Goal: Transaction & Acquisition: Book appointment/travel/reservation

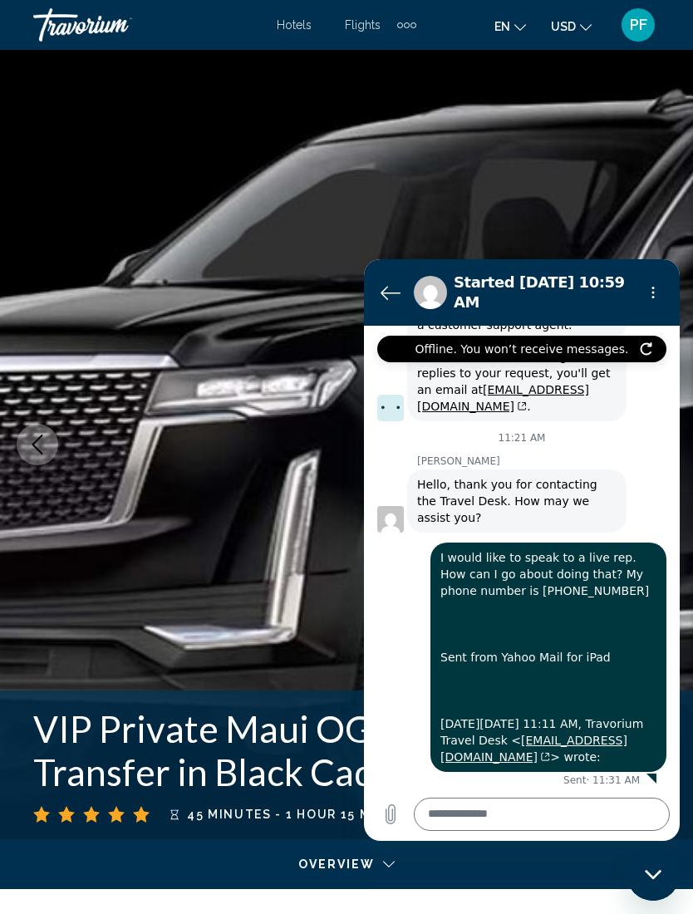
scroll to position [625, 0]
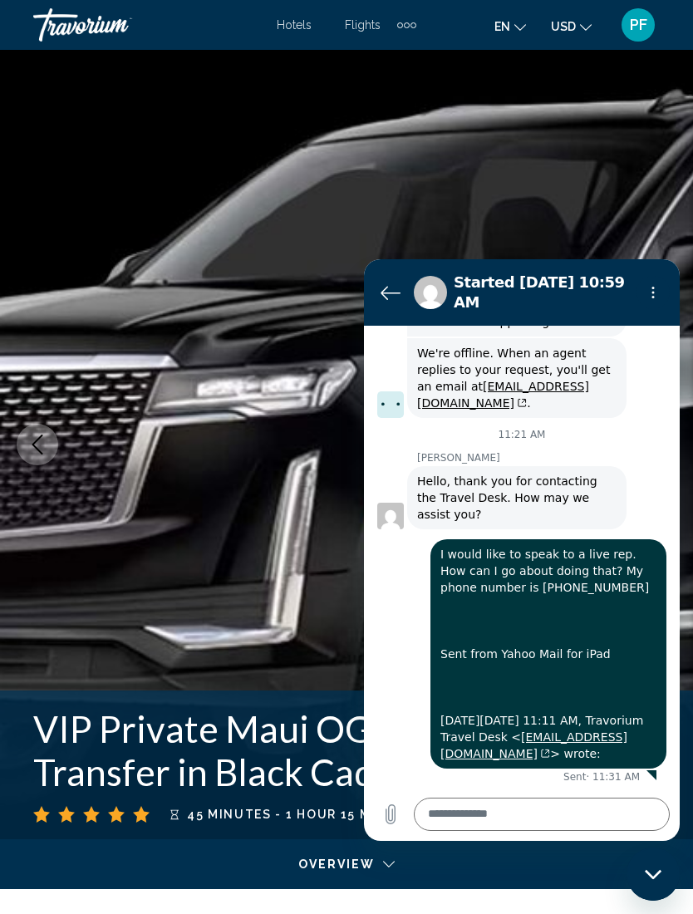
click at [534, 155] on img "Main content" at bounding box center [346, 444] width 693 height 789
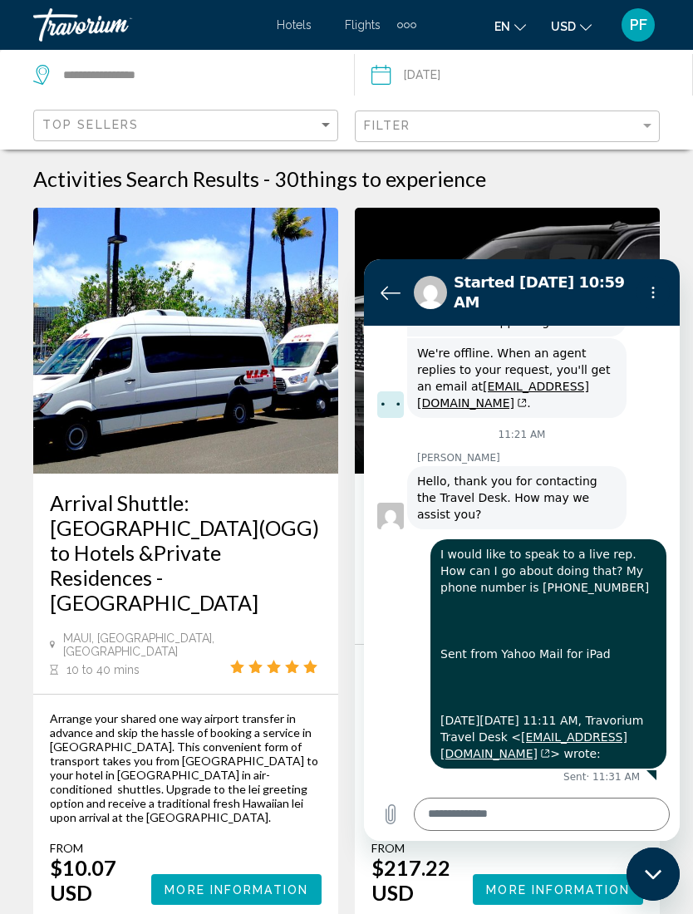
scroll to position [145, 0]
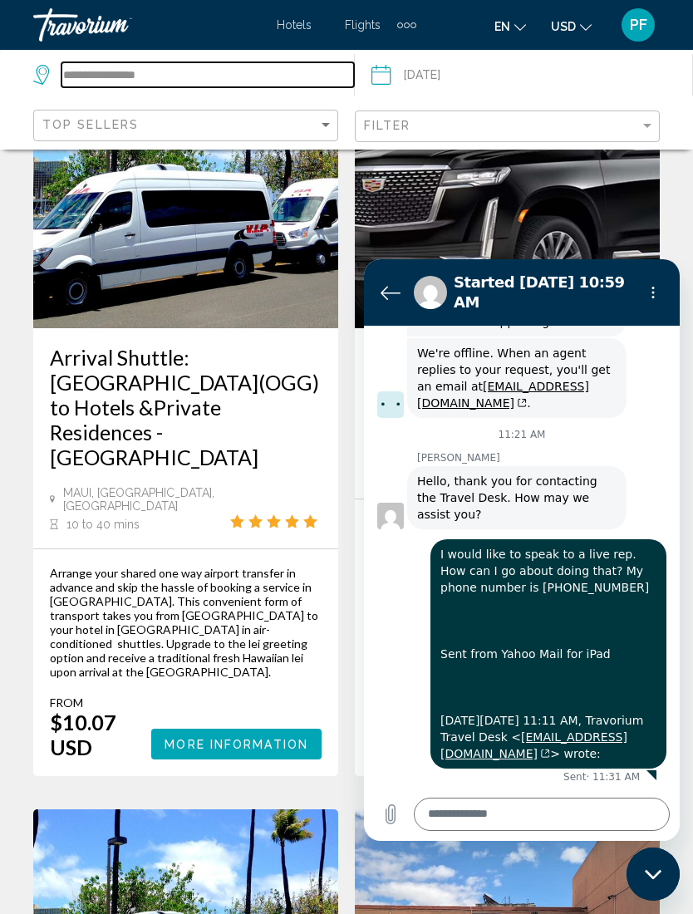
click at [127, 70] on input "**********" at bounding box center [207, 74] width 293 height 25
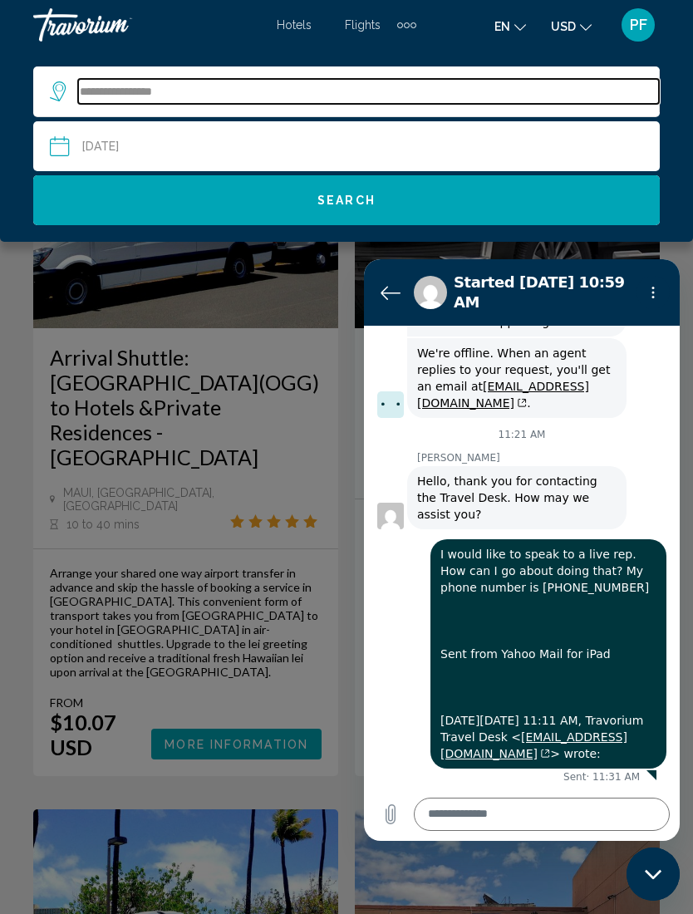
click at [182, 96] on input "**********" at bounding box center [368, 91] width 581 height 25
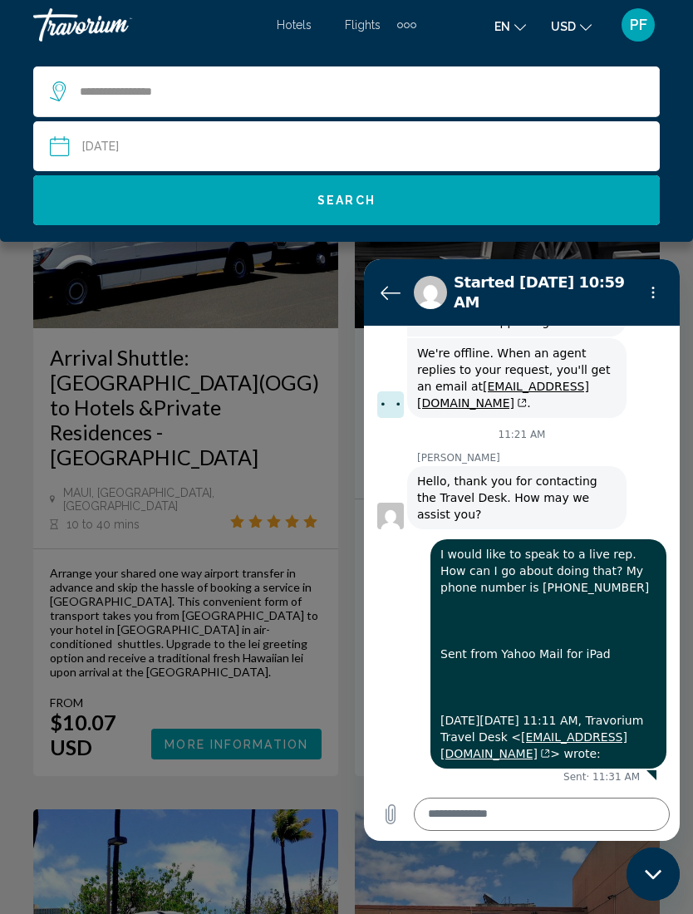
click at [659, 159] on div "Date Sep 17, 2025 Aug *** *** *** *** *** *** *** *** *** *** *** *** 2025 ****…" at bounding box center [346, 146] width 627 height 50
click at [194, 188] on button "Search" at bounding box center [346, 200] width 627 height 50
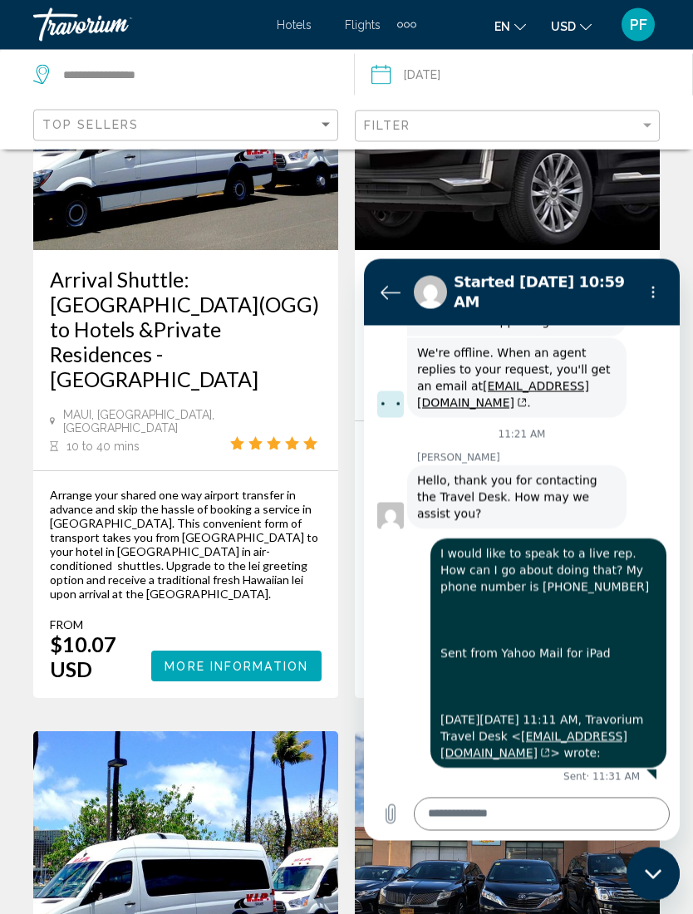
scroll to position [248, 0]
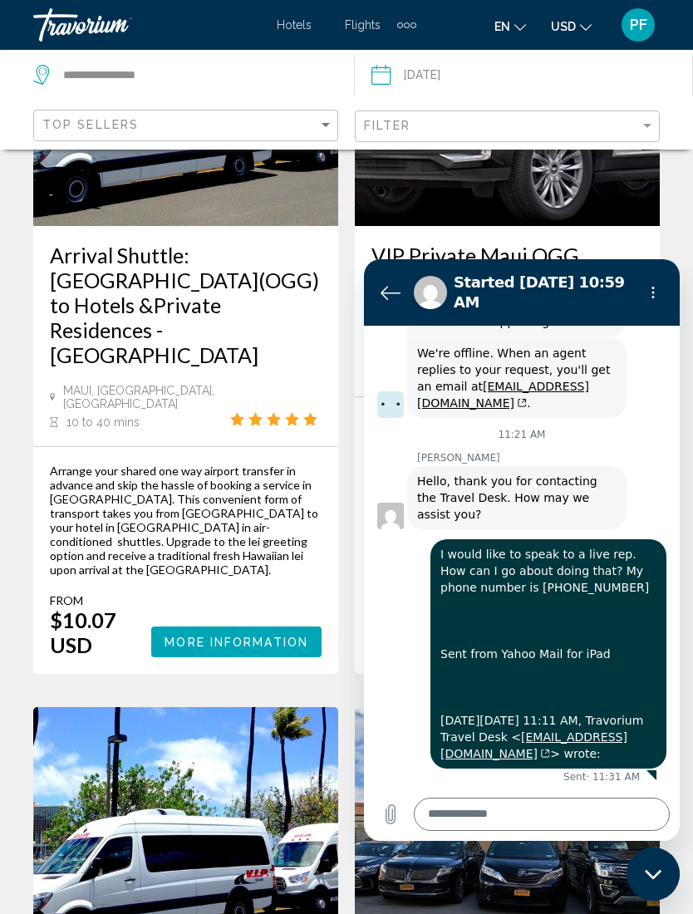
click at [394, 291] on icon "Back to the conversation list" at bounding box center [391, 293] width 20 height 20
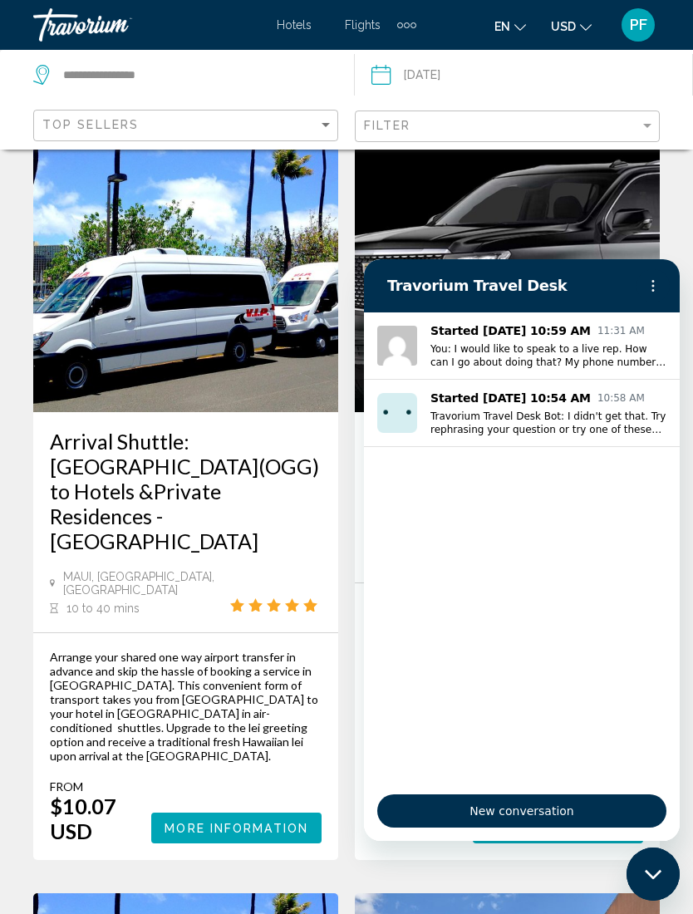
scroll to position [0, 0]
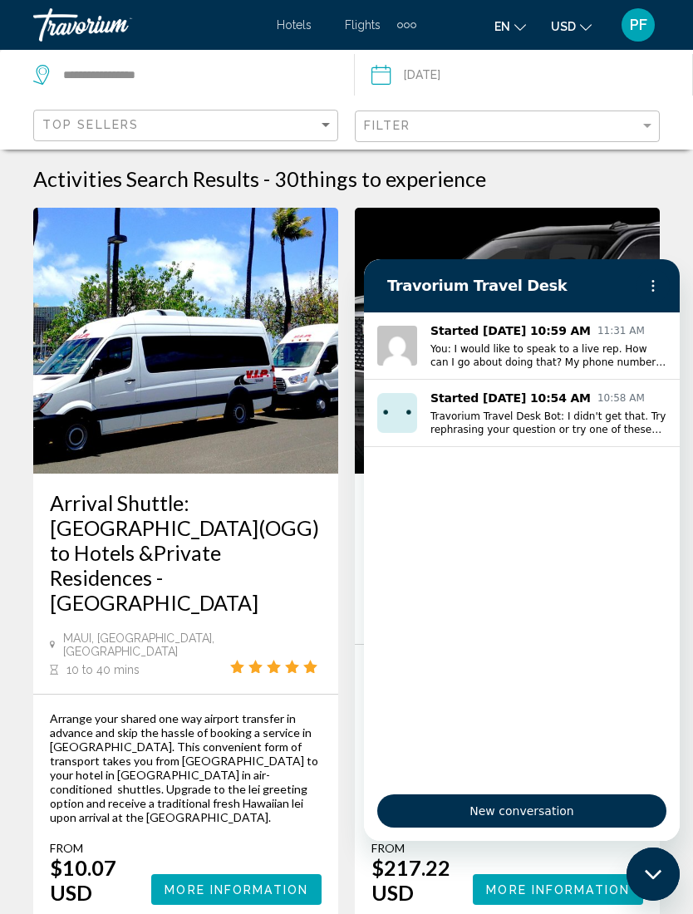
click at [635, 890] on div "Close messaging window" at bounding box center [653, 874] width 50 height 50
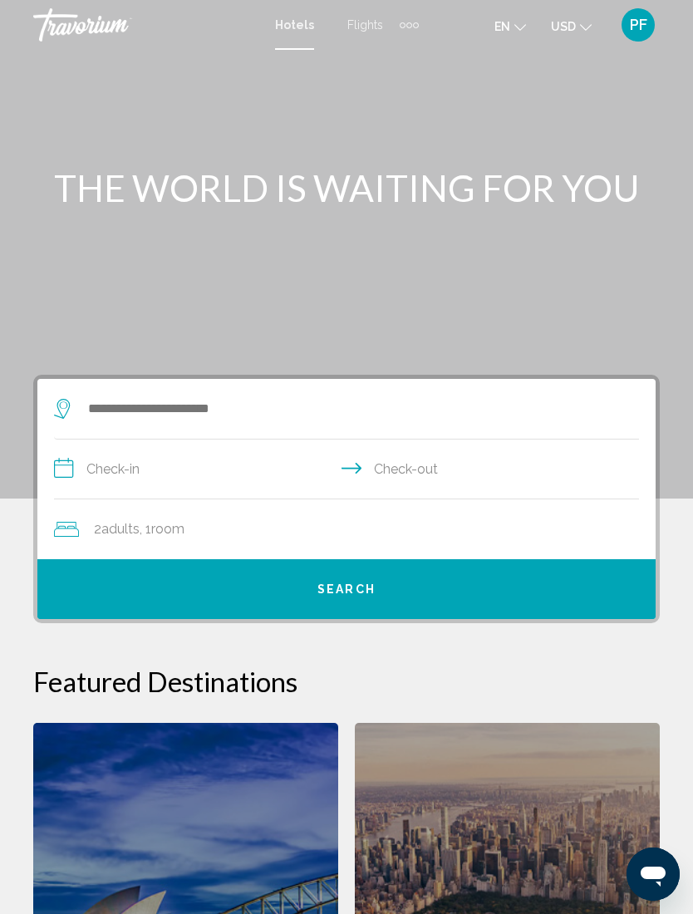
click at [411, 27] on div "Extra navigation items" at bounding box center [409, 24] width 19 height 25
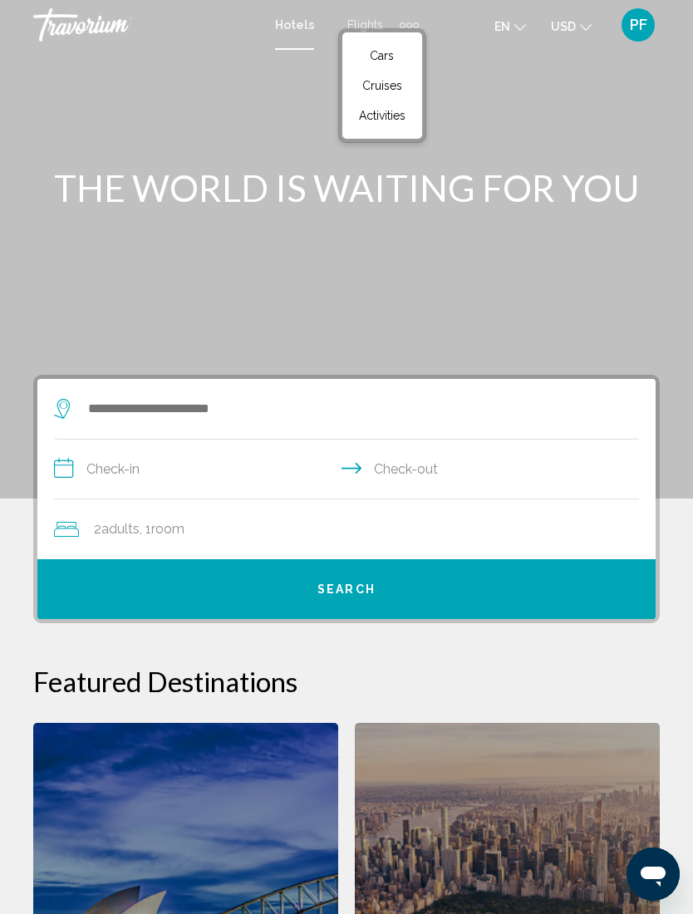
click at [368, 126] on link "Activities" at bounding box center [382, 116] width 63 height 30
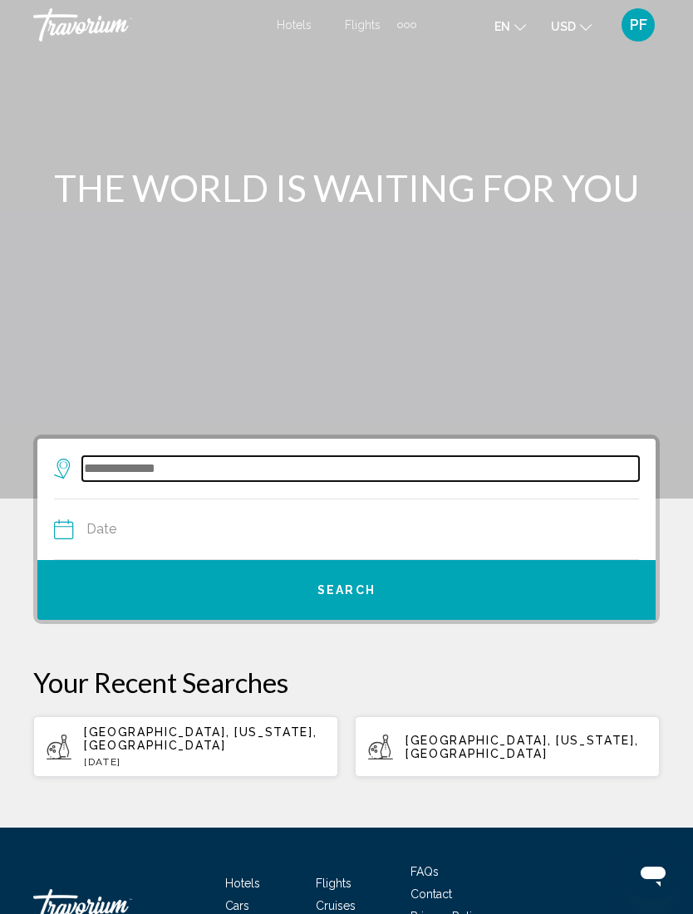
click at [102, 456] on input "Search widget" at bounding box center [360, 468] width 557 height 25
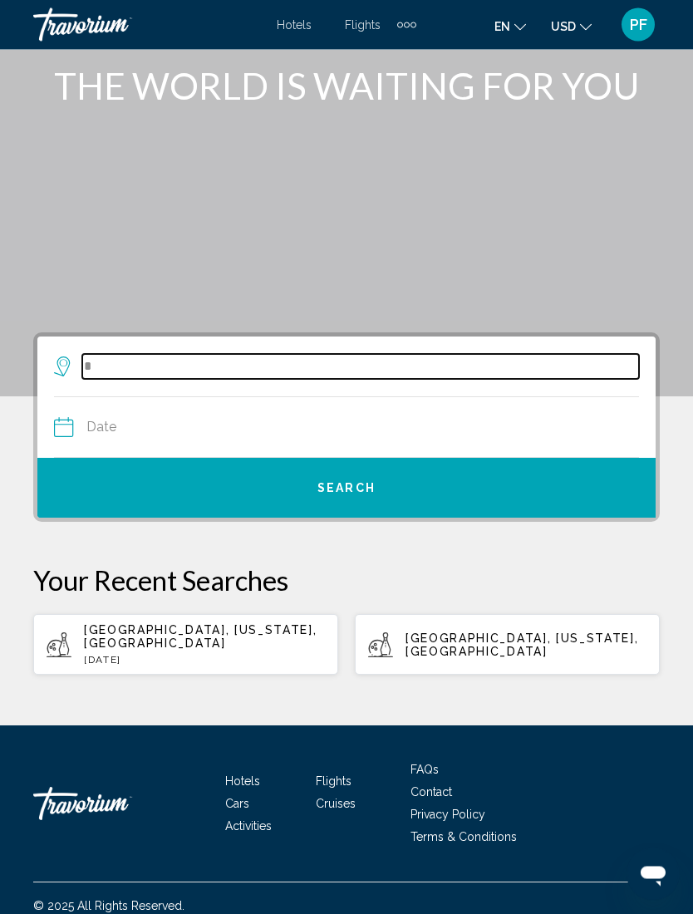
scroll to position [102, 0]
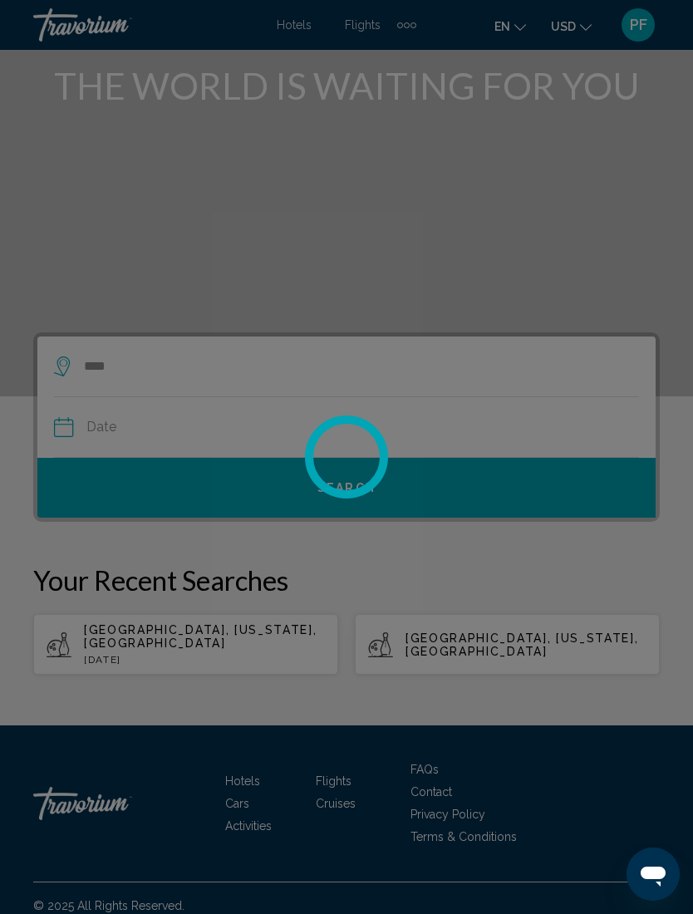
click at [239, 562] on div at bounding box center [346, 457] width 693 height 914
click at [125, 619] on div at bounding box center [346, 457] width 693 height 914
click at [152, 653] on div at bounding box center [346, 457] width 693 height 914
click at [187, 637] on div at bounding box center [346, 457] width 693 height 914
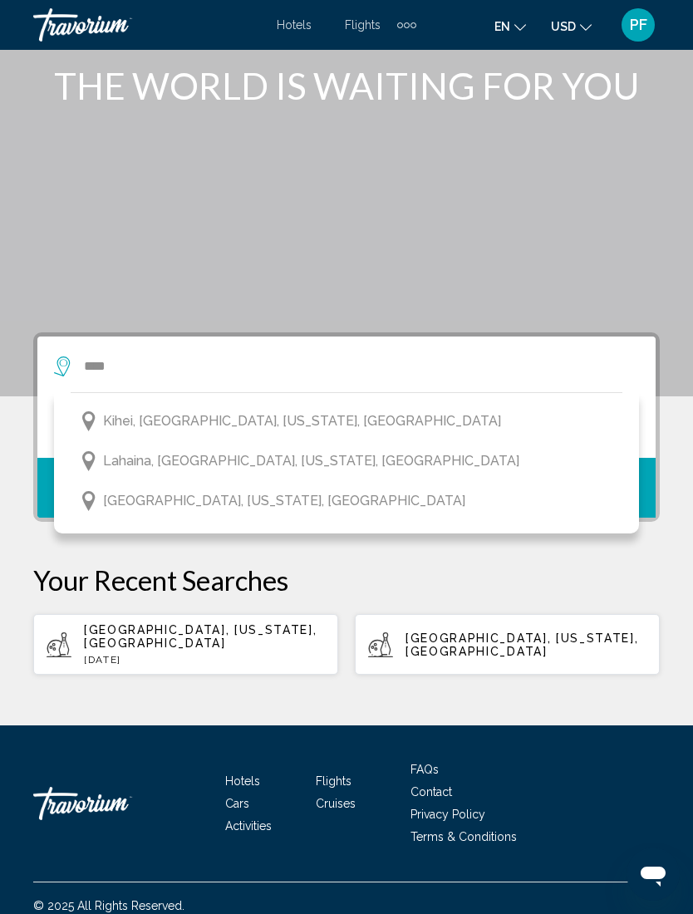
click at [153, 504] on span "[GEOGRAPHIC_DATA], [US_STATE], [GEOGRAPHIC_DATA]" at bounding box center [284, 500] width 362 height 23
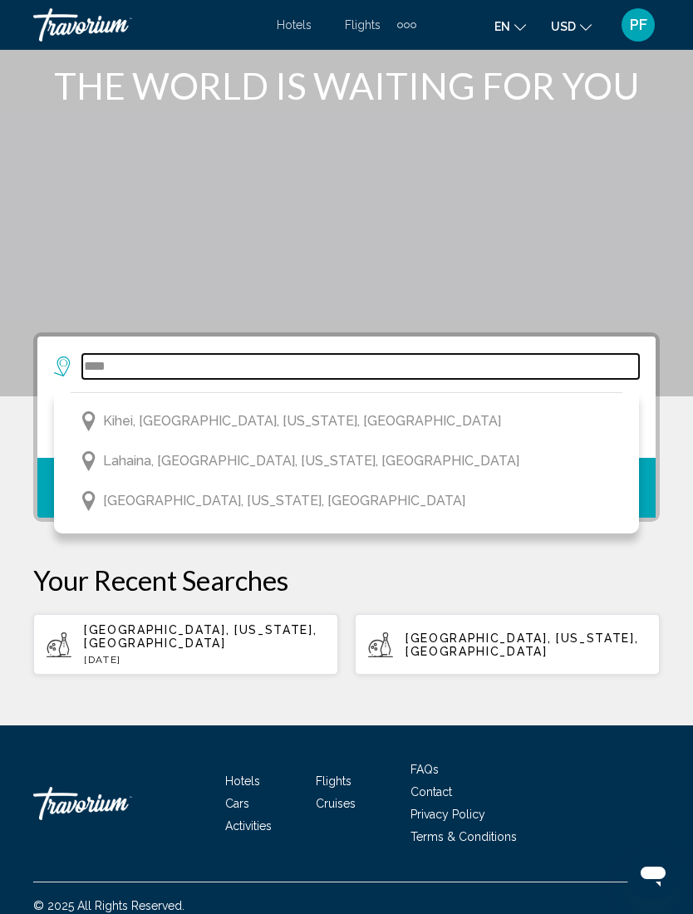
type input "**********"
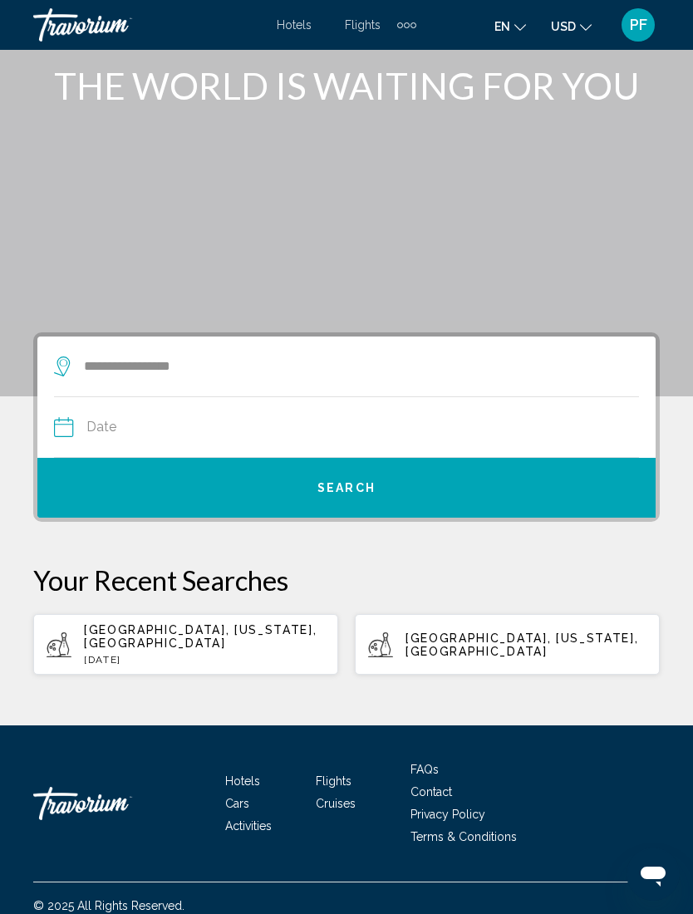
click at [279, 487] on button "Search" at bounding box center [346, 488] width 618 height 60
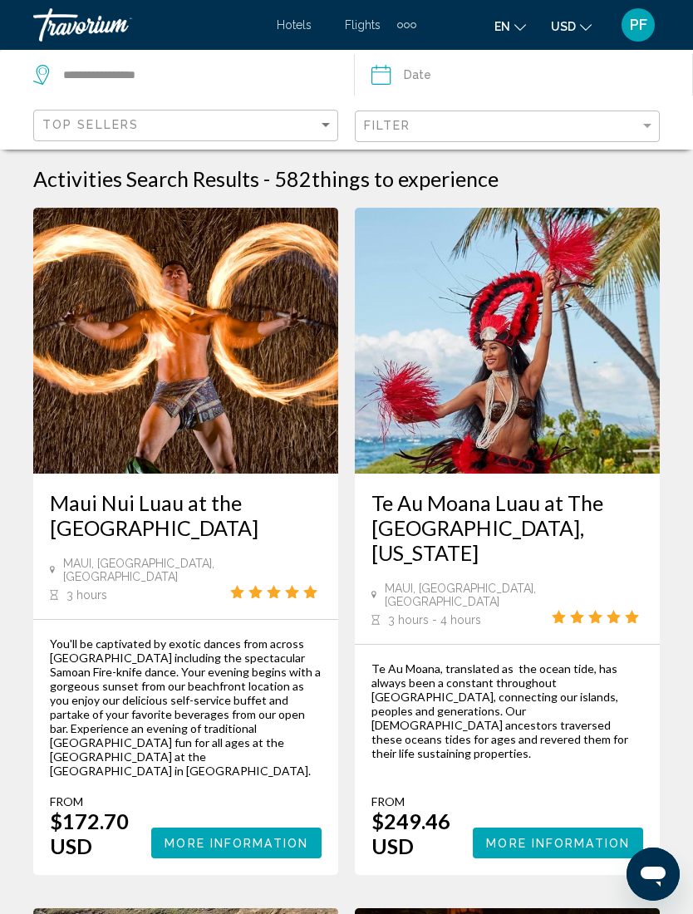
click at [395, 87] on input "Date" at bounding box center [450, 77] width 167 height 55
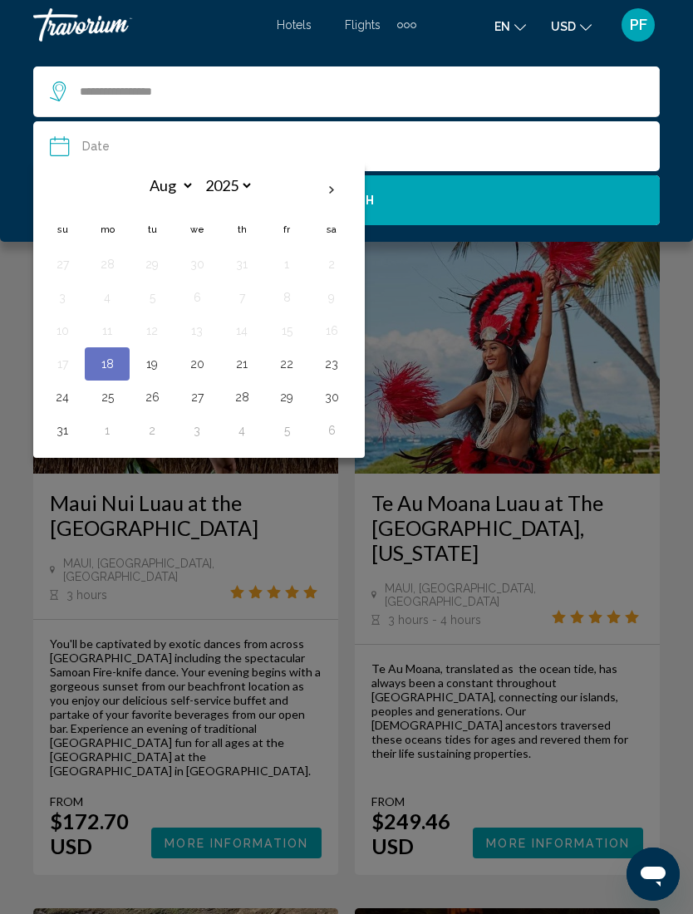
click at [338, 193] on th "Next month" at bounding box center [331, 190] width 45 height 37
select select "*"
click at [196, 336] on button "17" at bounding box center [197, 330] width 27 height 23
type input "**********"
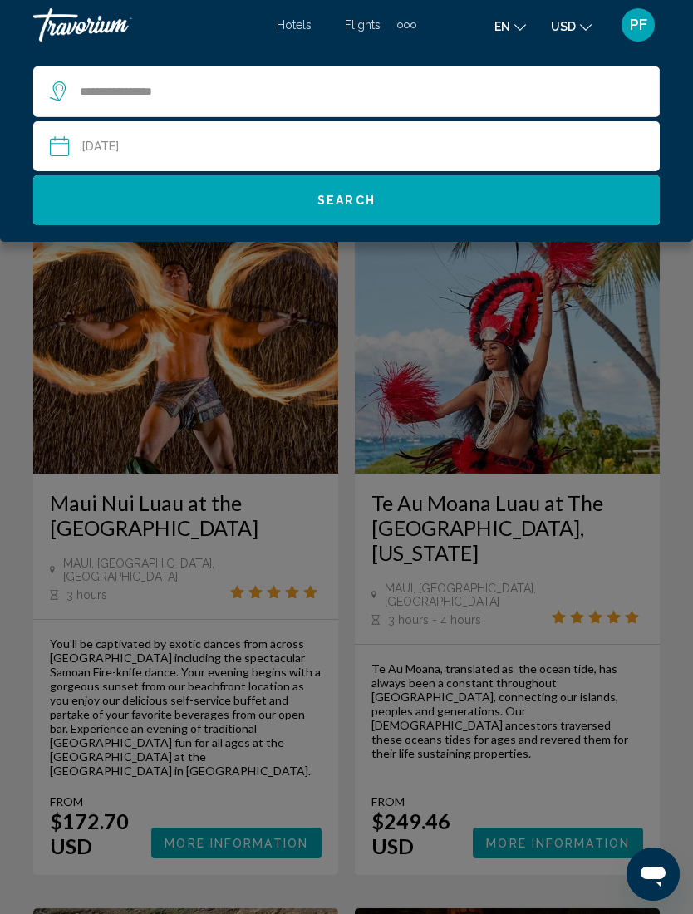
click at [337, 194] on span "Search" at bounding box center [346, 200] width 58 height 13
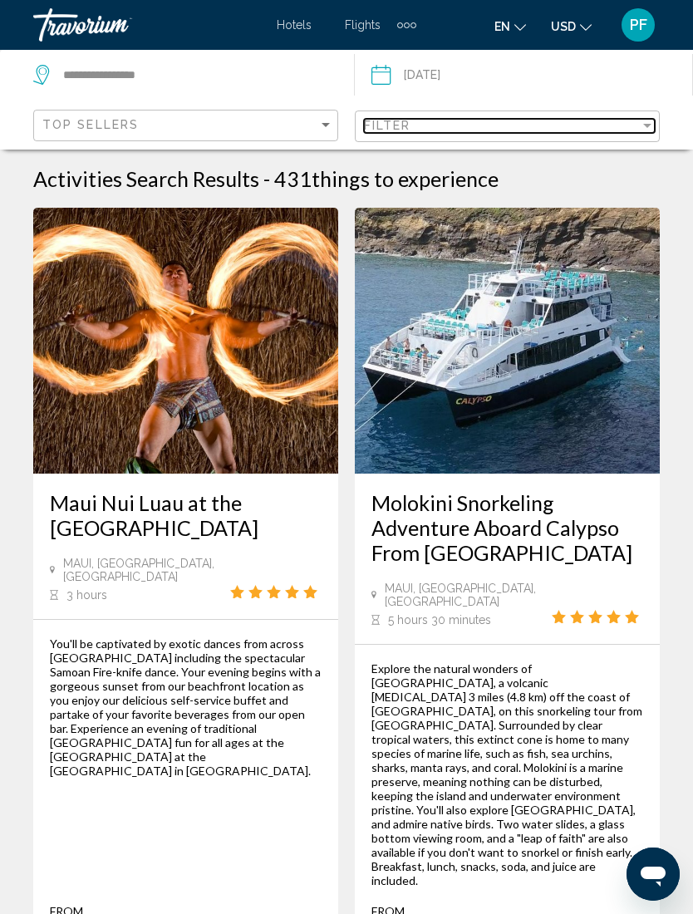
click at [622, 120] on div "Filter" at bounding box center [502, 125] width 276 height 13
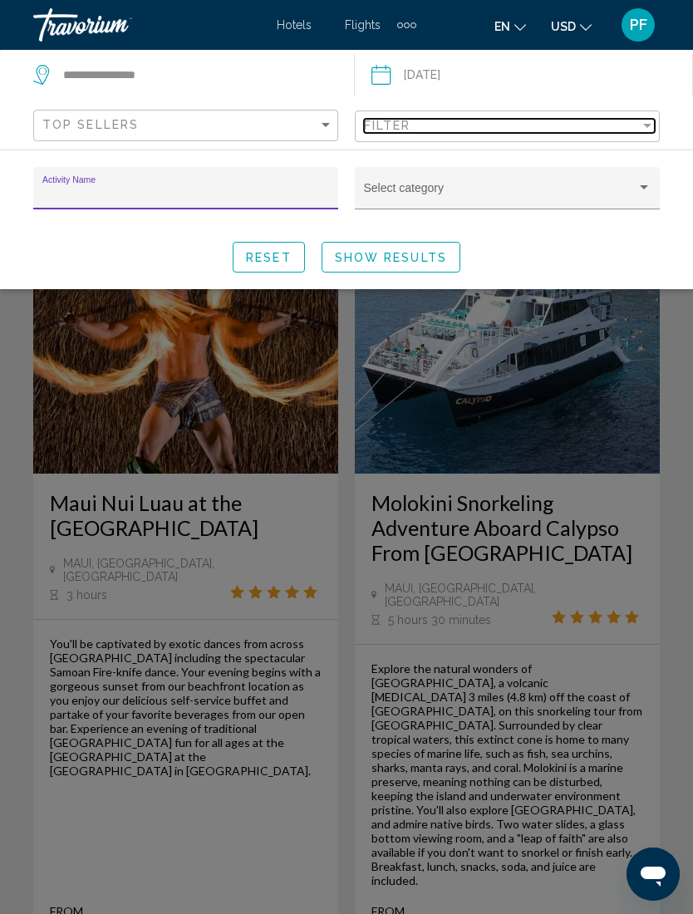
click at [645, 122] on div "Filter" at bounding box center [647, 125] width 15 height 13
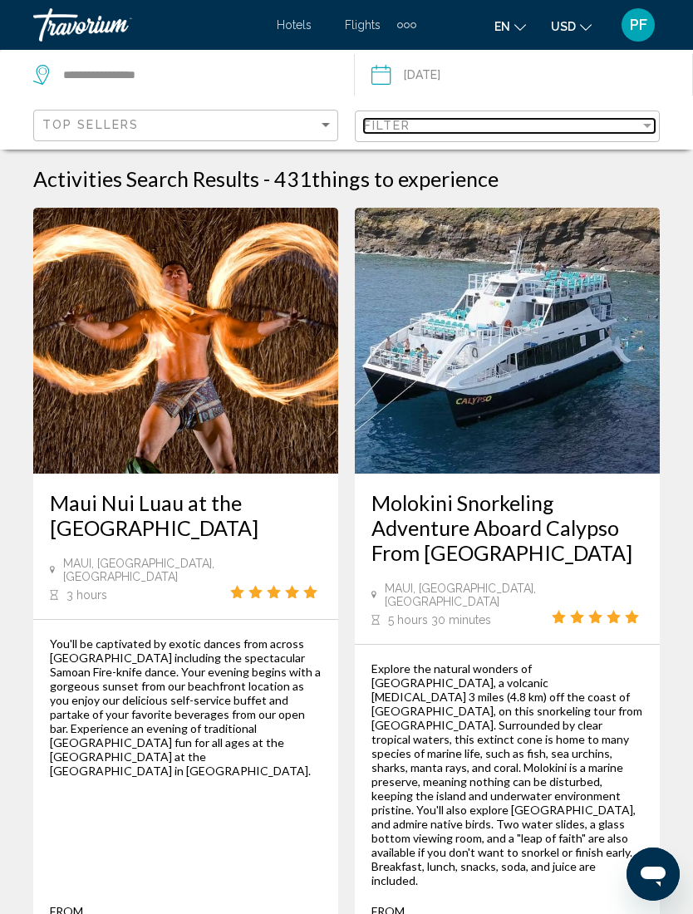
click at [646, 130] on div "Filter" at bounding box center [647, 125] width 15 height 13
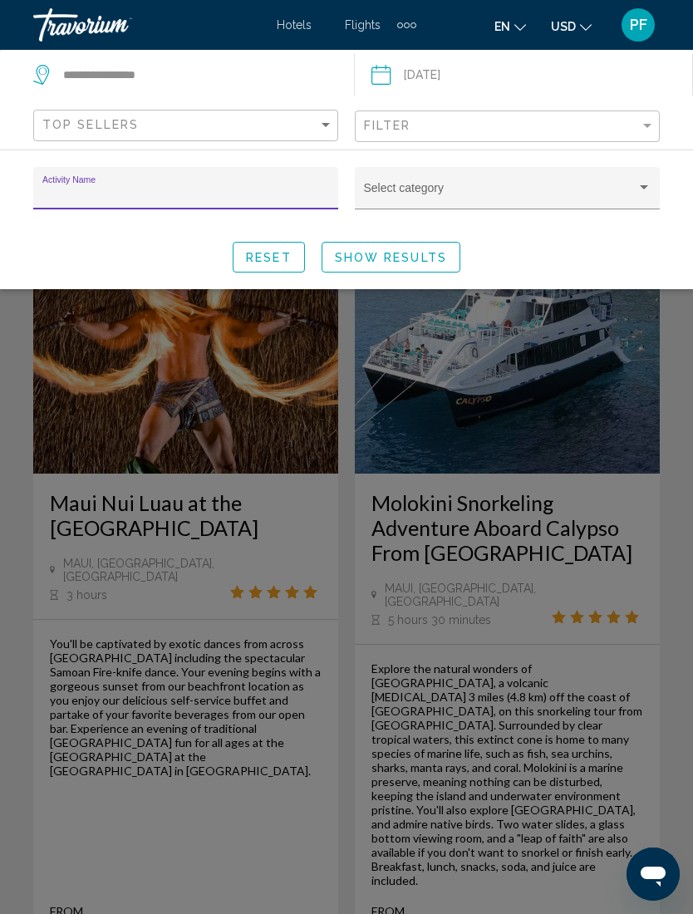
click at [631, 111] on div "Filter" at bounding box center [509, 126] width 291 height 31
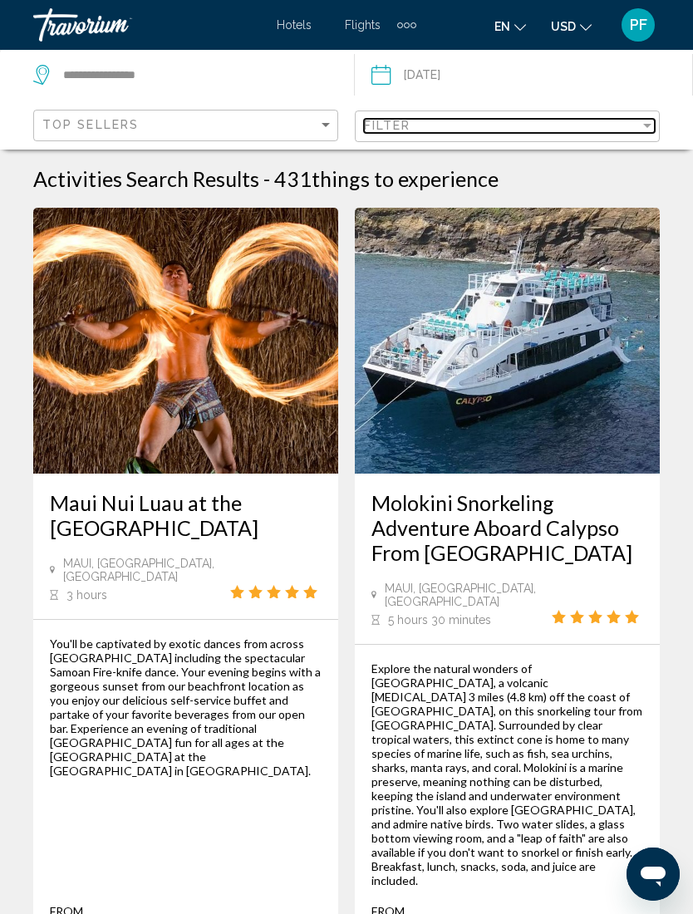
click at [613, 122] on div "Filter" at bounding box center [502, 125] width 276 height 13
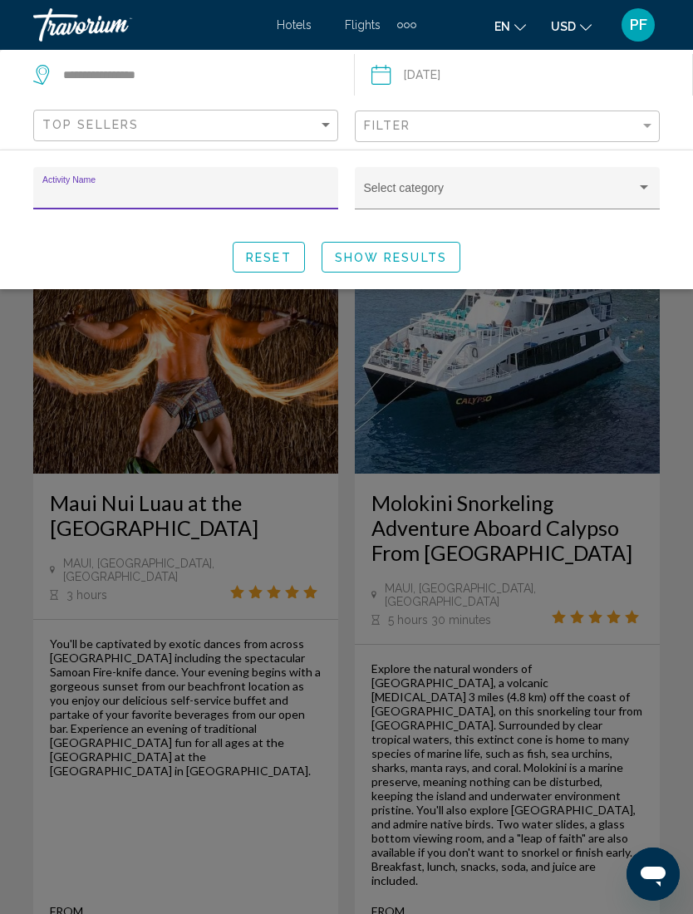
click at [71, 199] on input "Activity Name" at bounding box center [186, 194] width 288 height 13
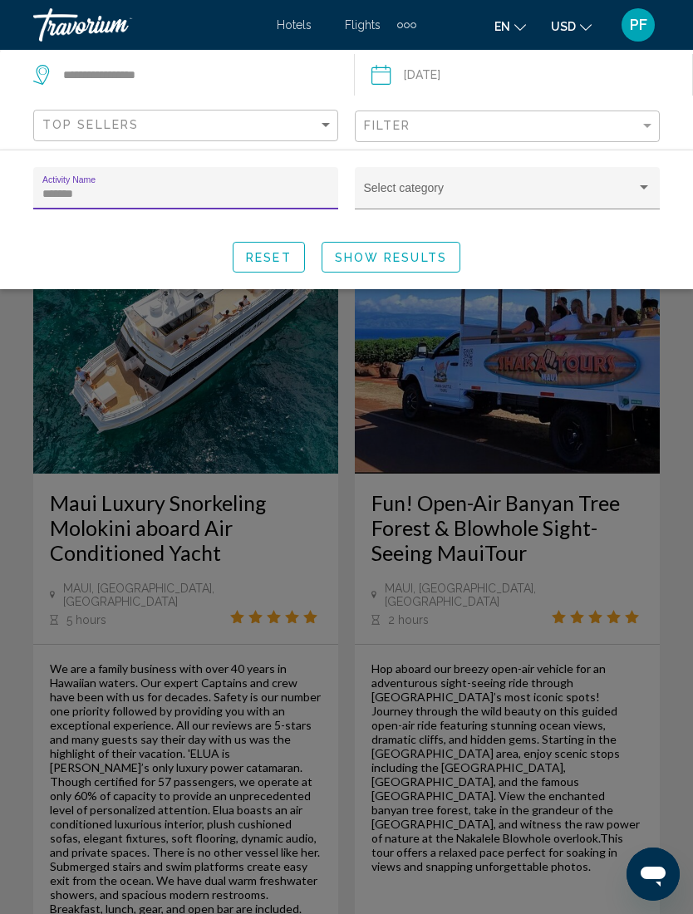
type input "*******"
click at [392, 271] on button "Show Results" at bounding box center [391, 257] width 139 height 31
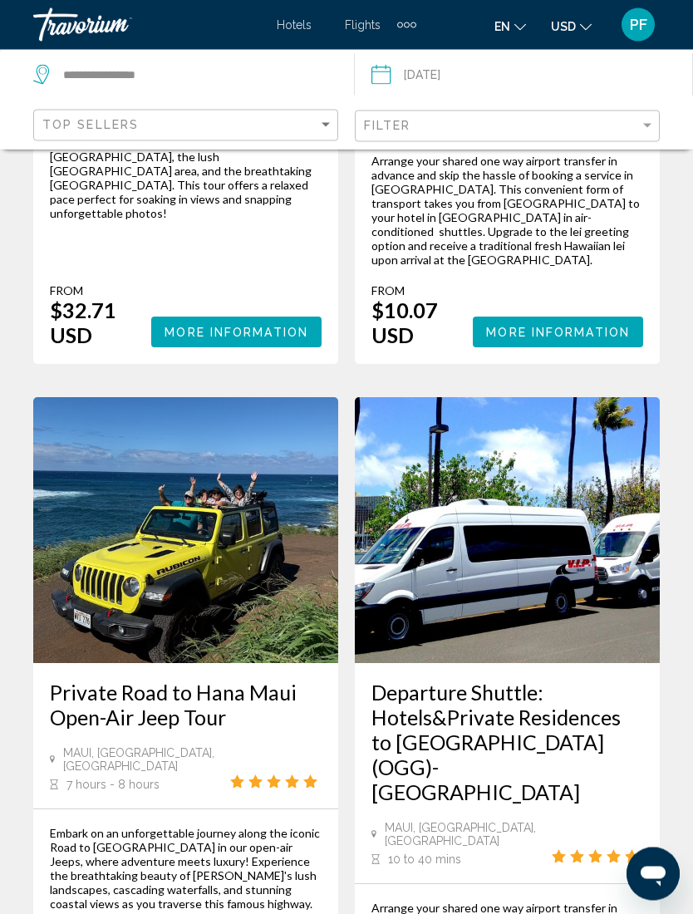
scroll to position [1439, 0]
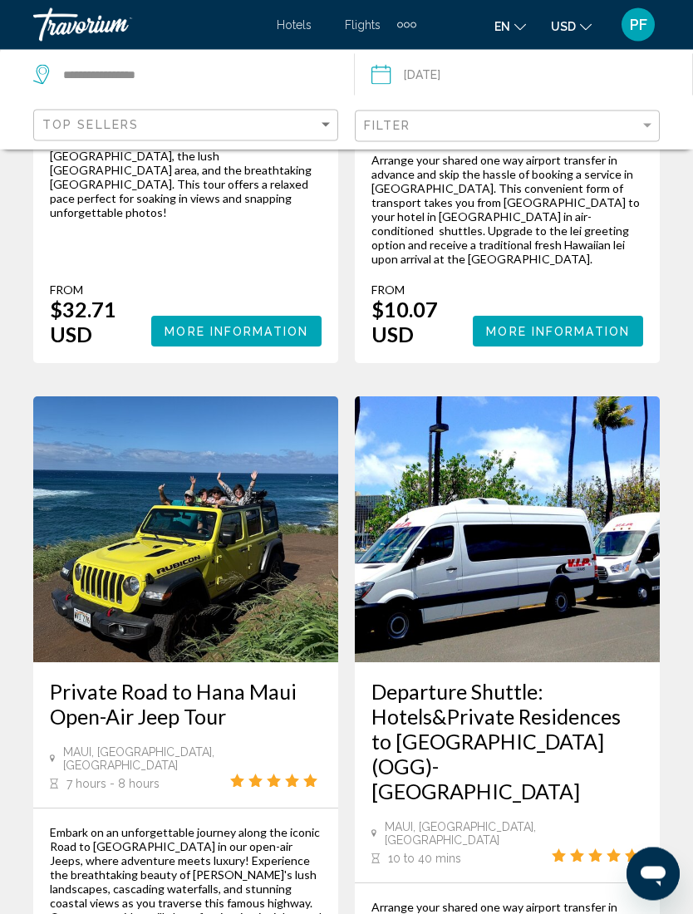
click at [614, 680] on h3 "Departure Shuttle: Hotels&Private Residences to [GEOGRAPHIC_DATA](OGG)-[GEOGRAP…" at bounding box center [507, 742] width 272 height 125
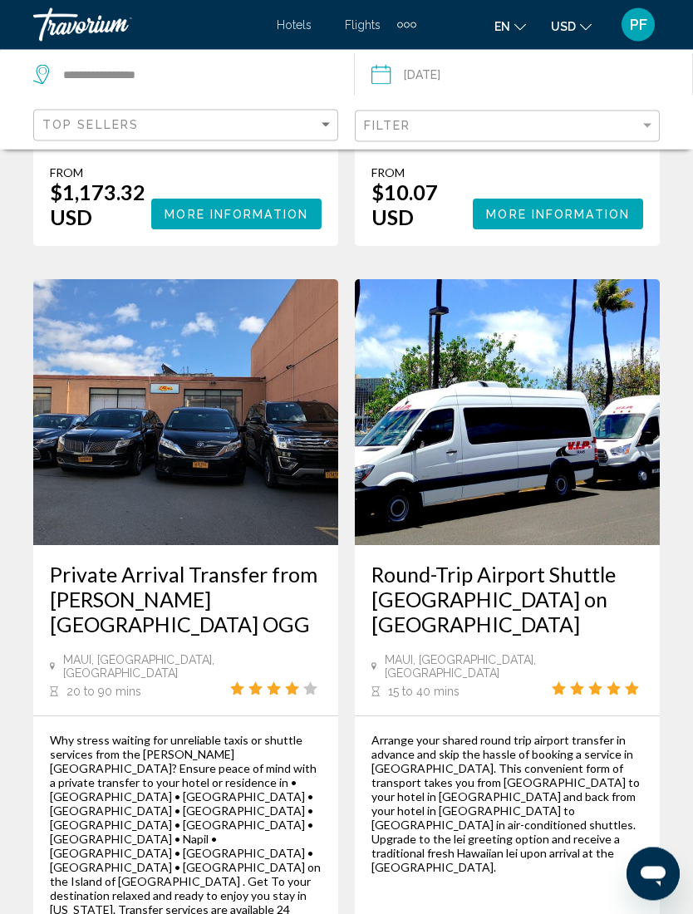
scroll to position [2384, 0]
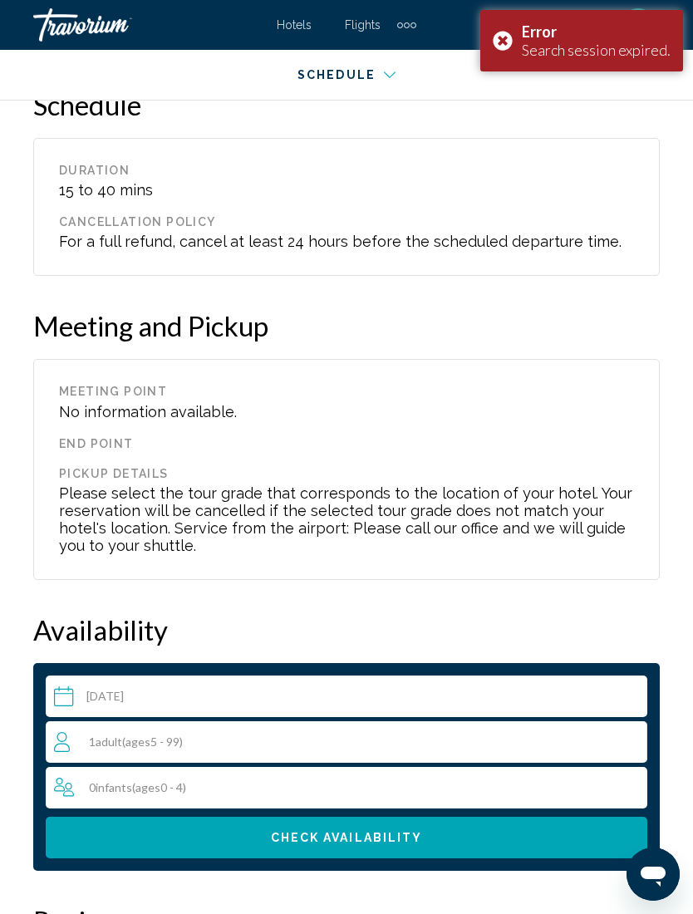
scroll to position [2756, 0]
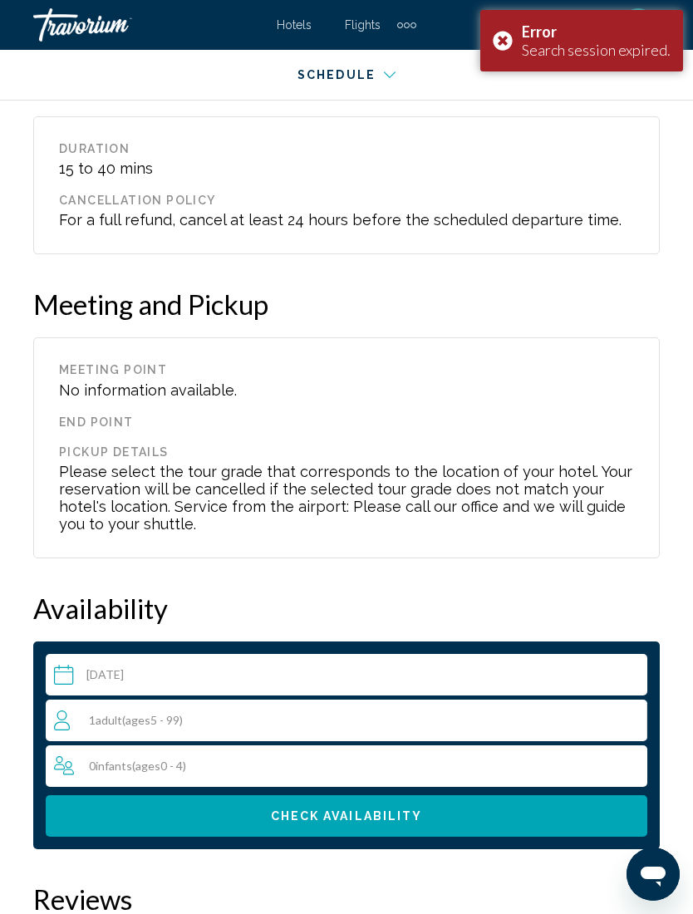
click at [146, 700] on div "1 Adult Adults ( ages [DEMOGRAPHIC_DATA])" at bounding box center [350, 721] width 593 height 42
click at [315, 706] on span "Adult" at bounding box center [319, 713] width 27 height 14
click at [636, 710] on icon "Increment adults" at bounding box center [630, 720] width 15 height 20
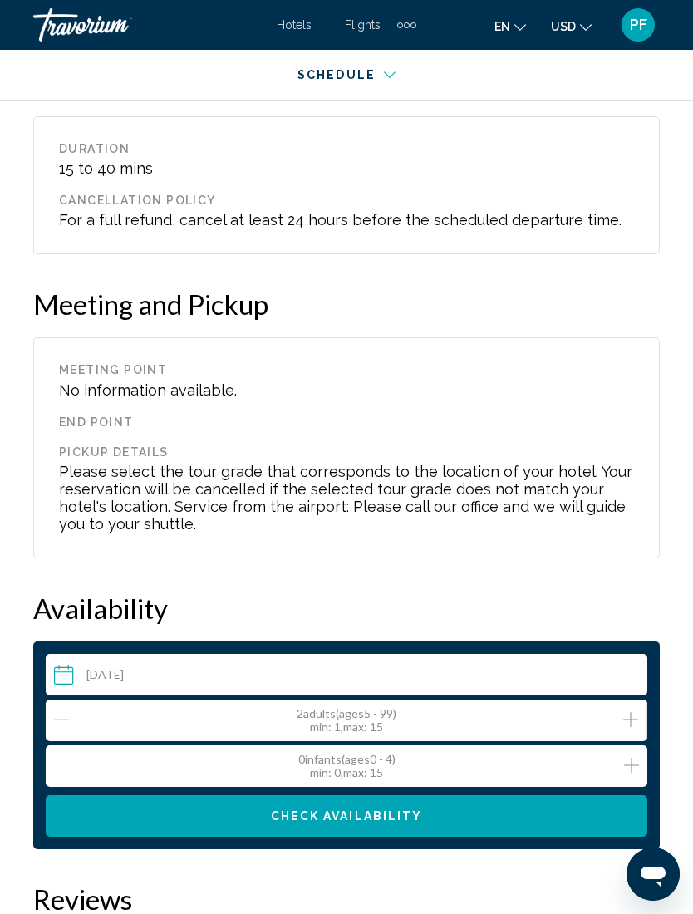
click at [594, 795] on button "Check Availability" at bounding box center [347, 816] width 602 height 42
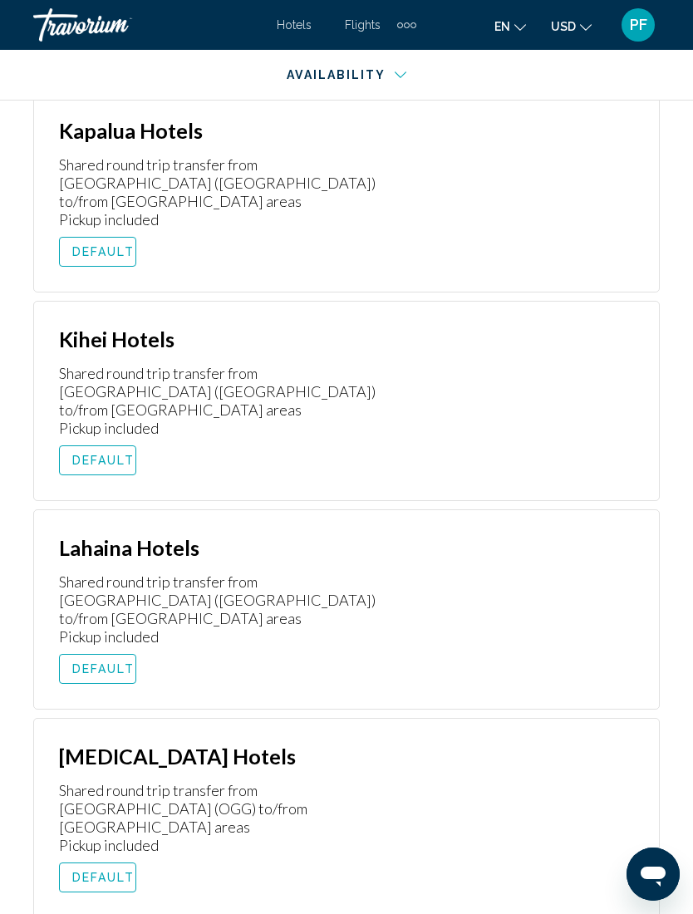
scroll to position [4345, 0]
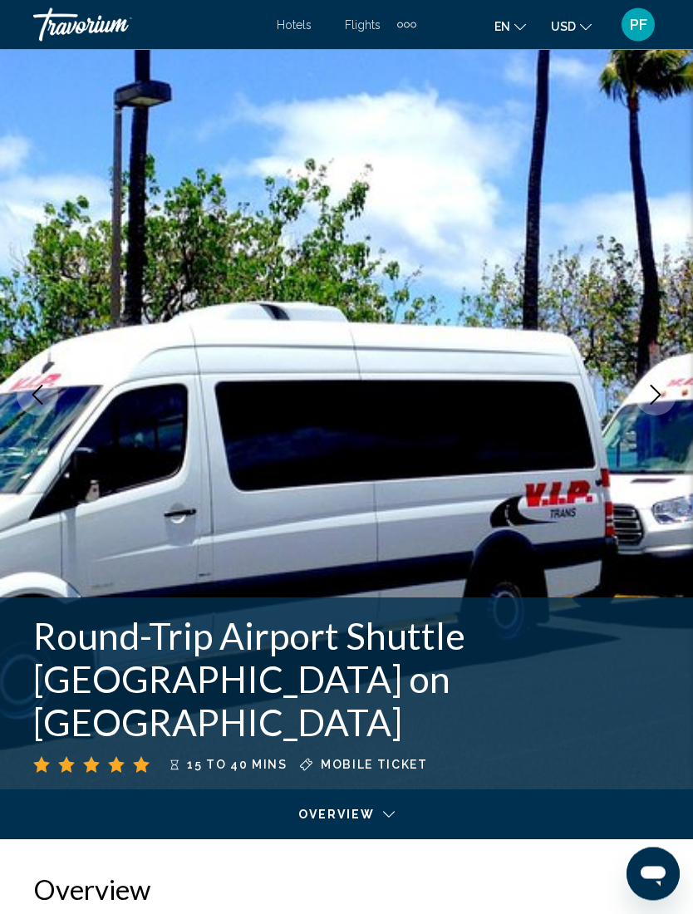
scroll to position [0, 0]
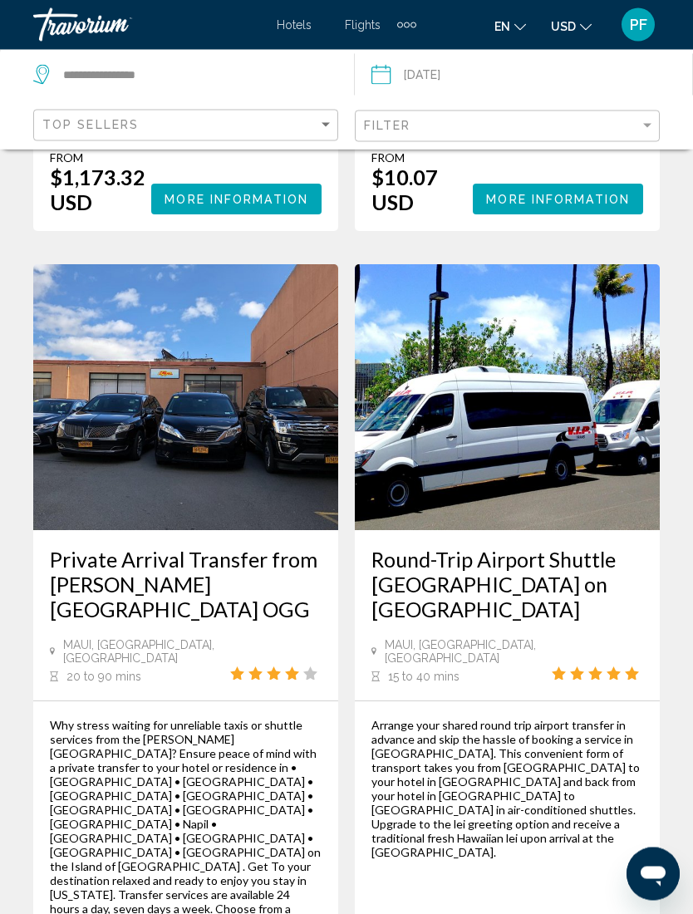
scroll to position [2401, 0]
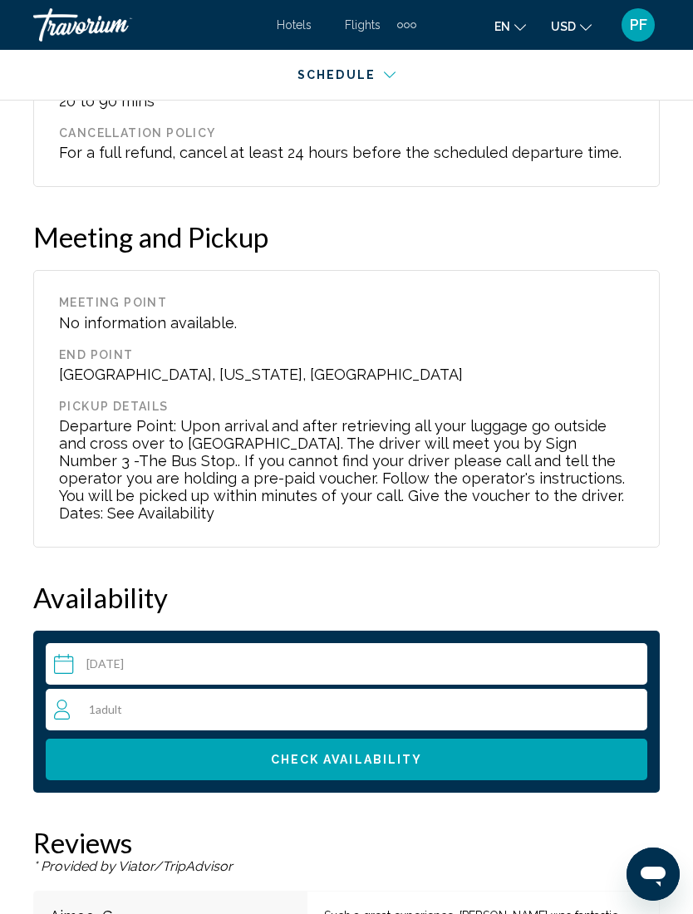
scroll to position [3175, 0]
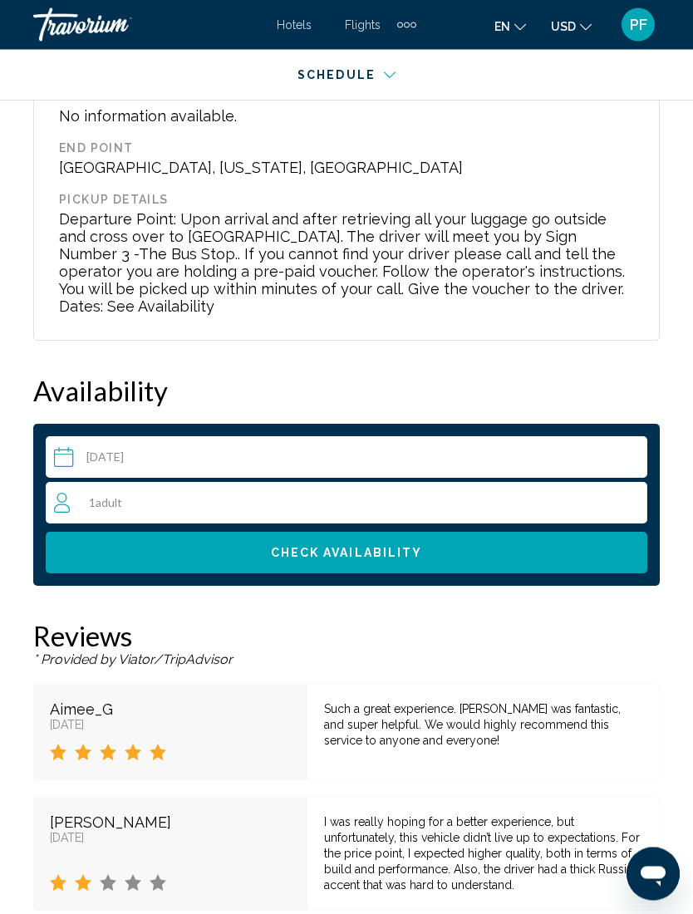
click at [74, 494] on div "1 Adult Adults" at bounding box center [350, 504] width 593 height 20
click at [633, 491] on button "Increment adults" at bounding box center [630, 503] width 15 height 24
click at [239, 532] on button "Check Availability" at bounding box center [347, 553] width 602 height 42
click at [248, 532] on button "Check Availability" at bounding box center [347, 553] width 602 height 42
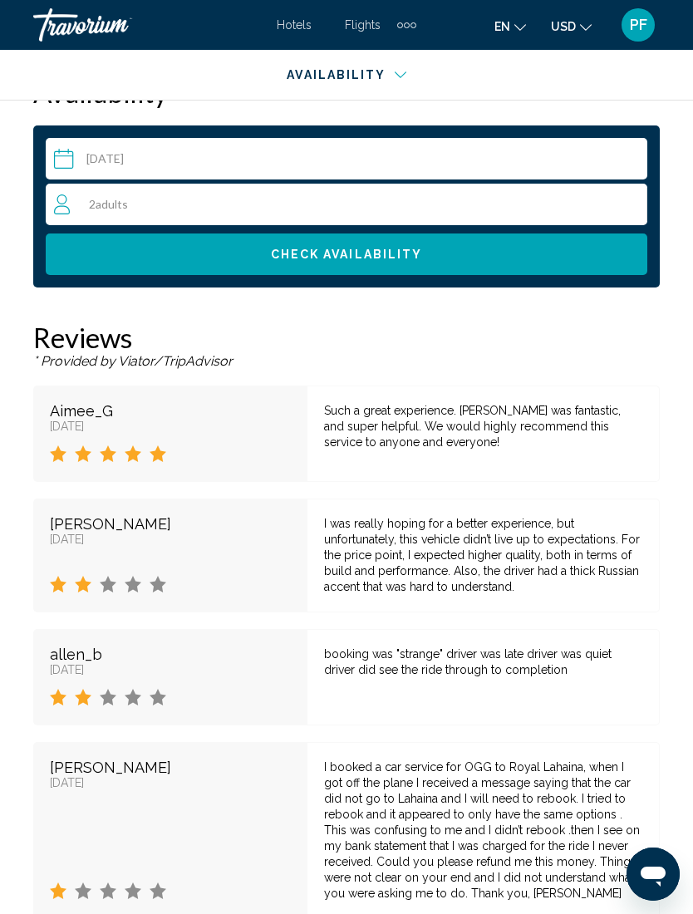
scroll to position [3495, 0]
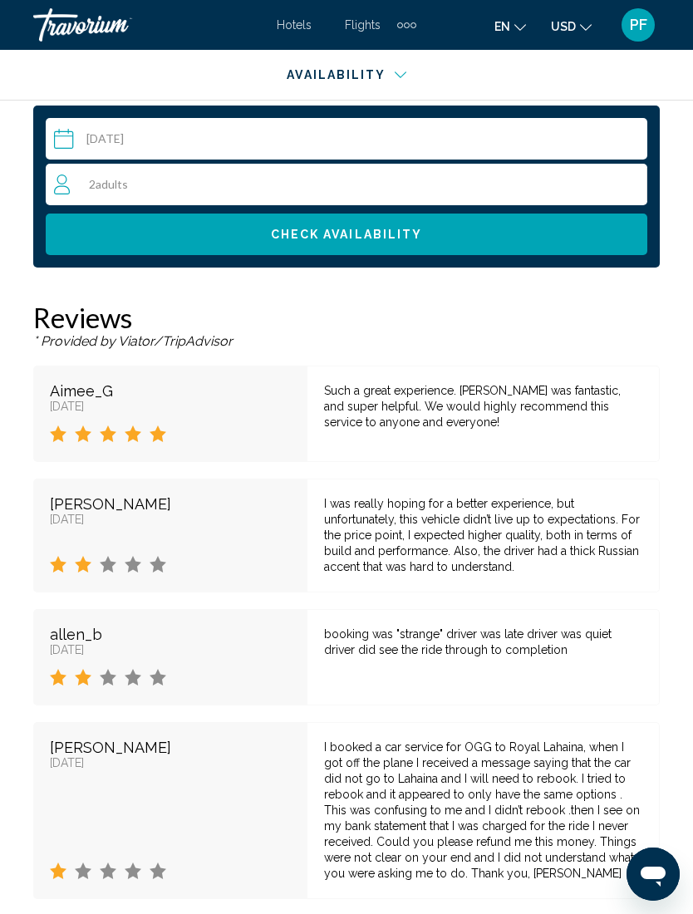
click at [347, 229] on span "Check Availability" at bounding box center [347, 235] width 152 height 13
click at [343, 229] on span "Check Availability" at bounding box center [347, 235] width 152 height 13
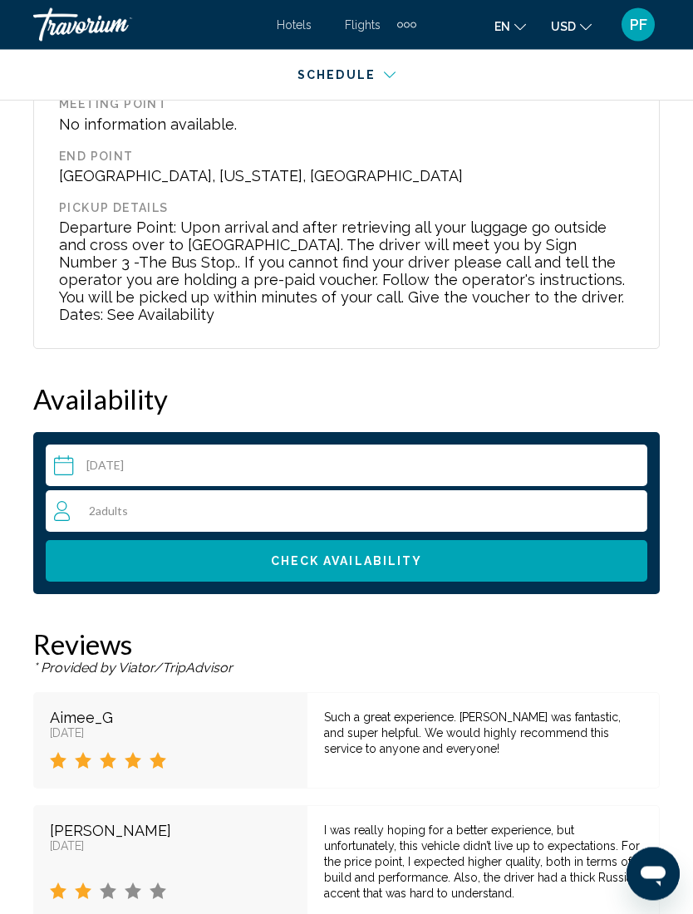
scroll to position [3162, 0]
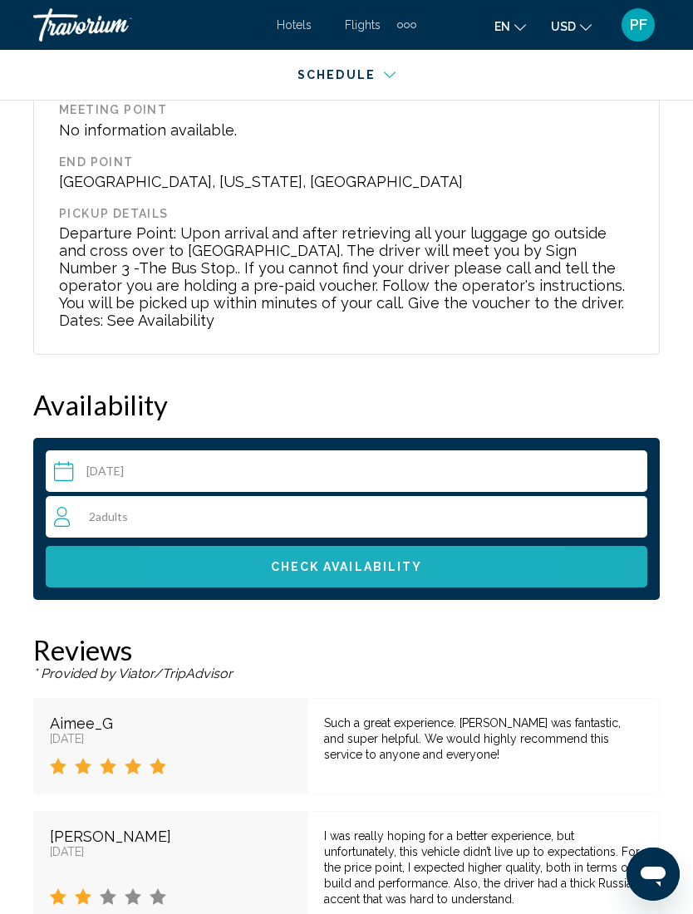
click at [289, 546] on button "Check Availability" at bounding box center [347, 567] width 602 height 42
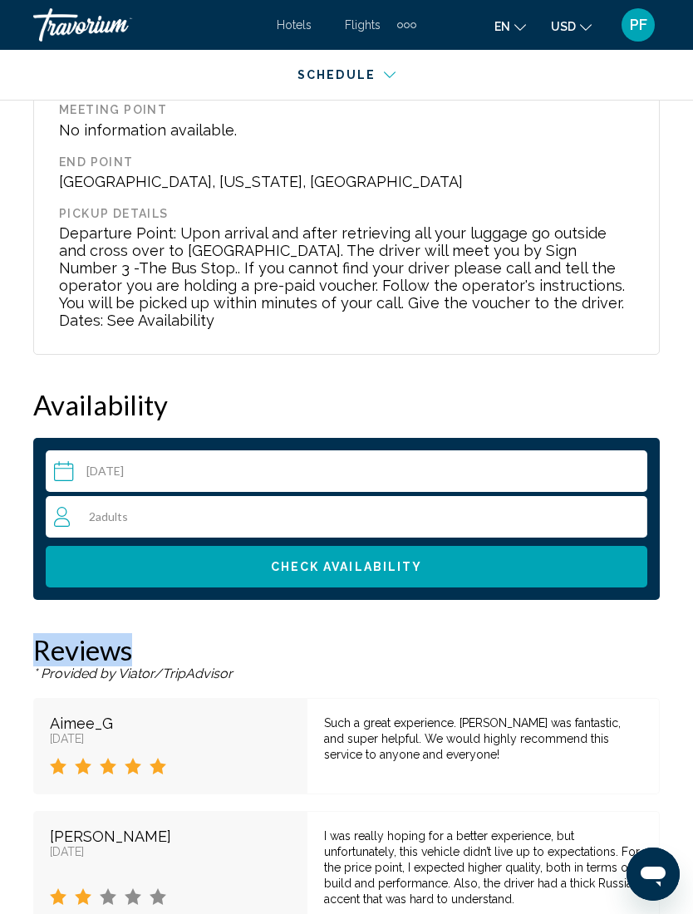
click at [337, 561] on span "Check Availability" at bounding box center [347, 567] width 152 height 13
click at [230, 546] on button "Check Availability" at bounding box center [347, 567] width 602 height 42
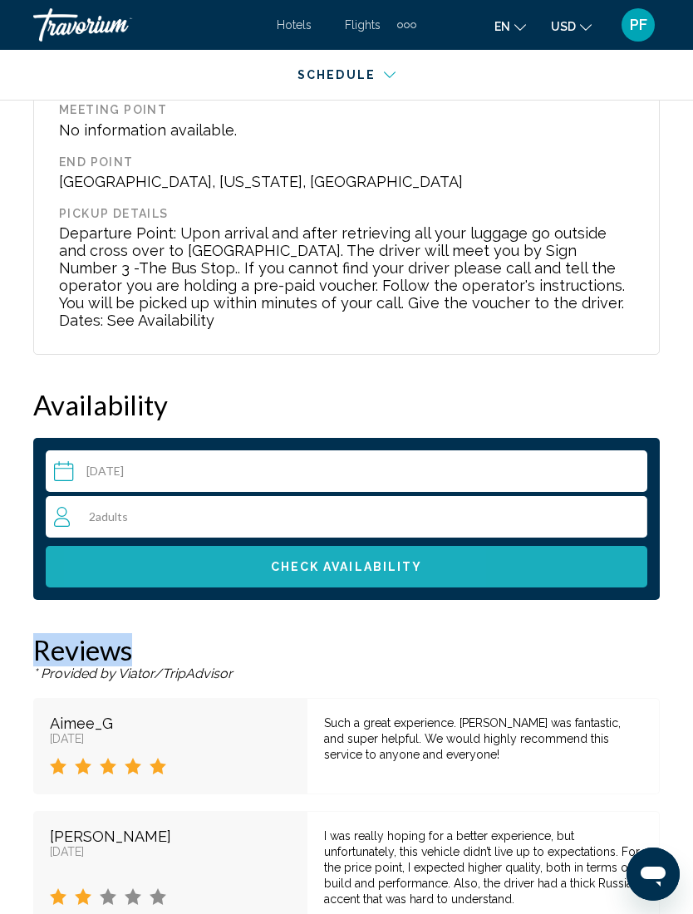
click at [250, 546] on button "Check Availability" at bounding box center [347, 567] width 602 height 42
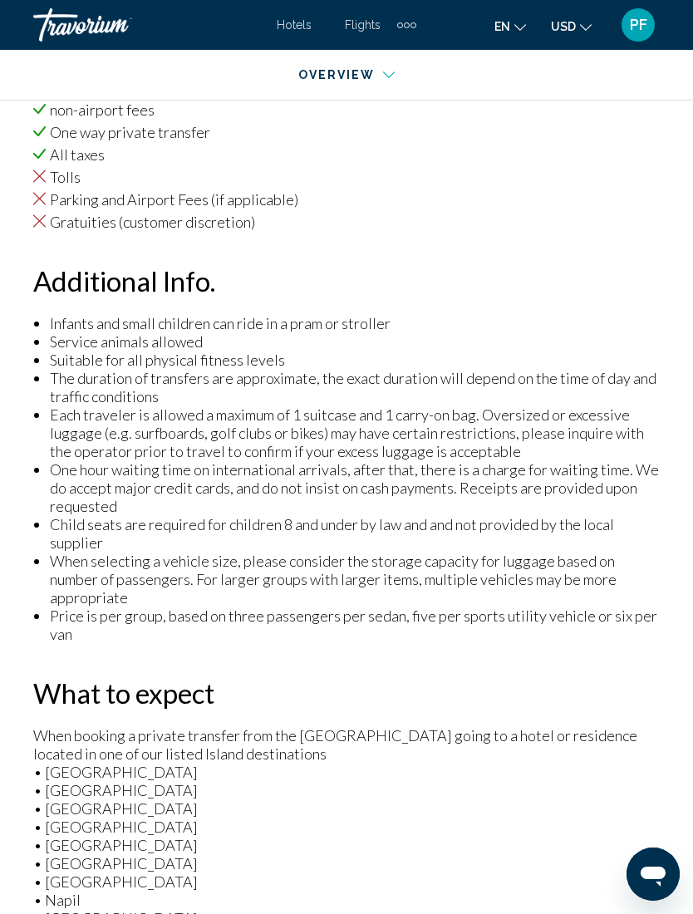
scroll to position [1811, 0]
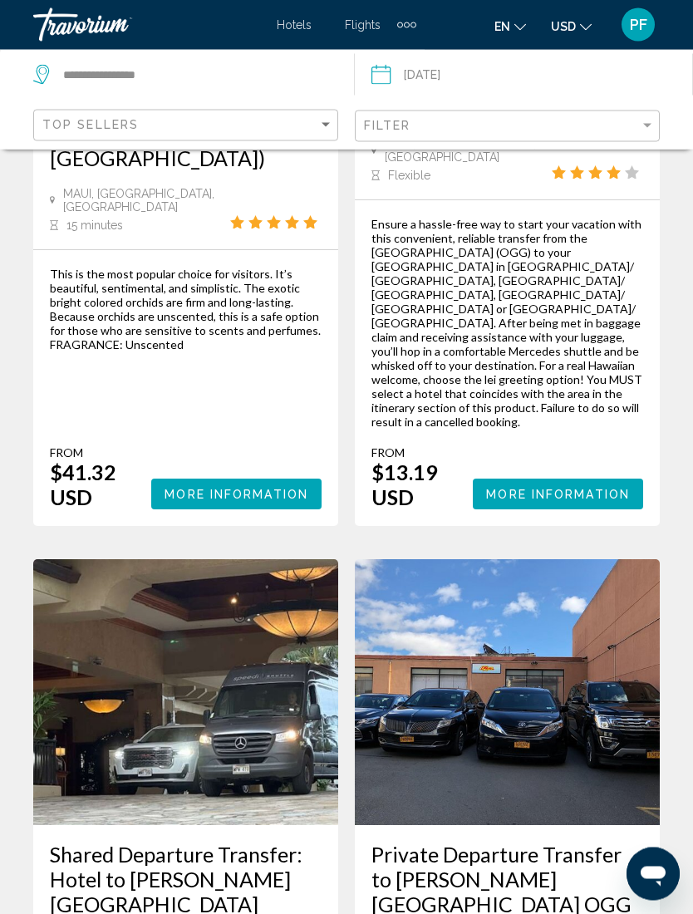
scroll to position [3767, 0]
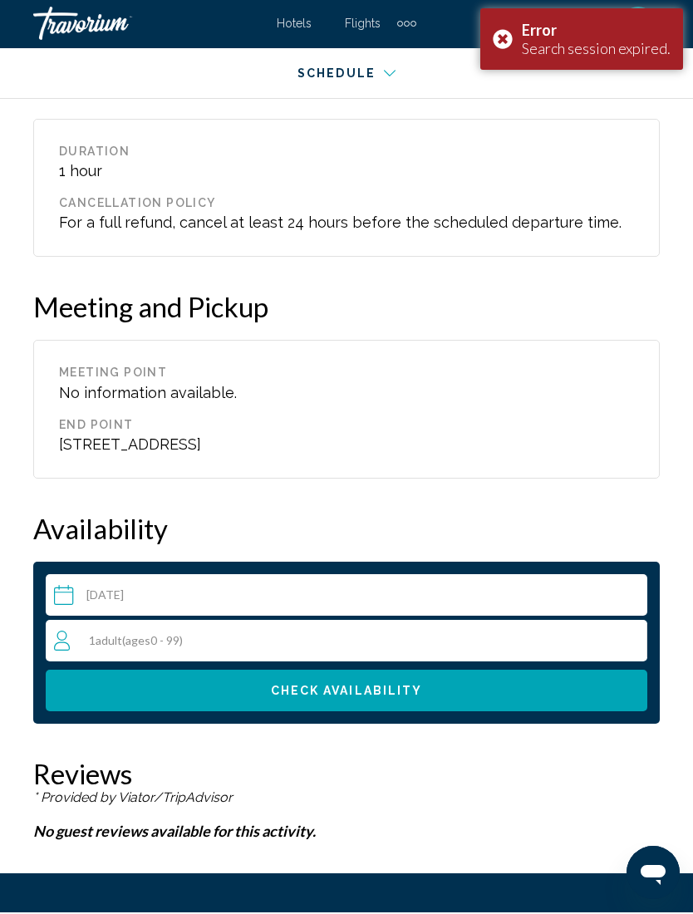
scroll to position [2675, 0]
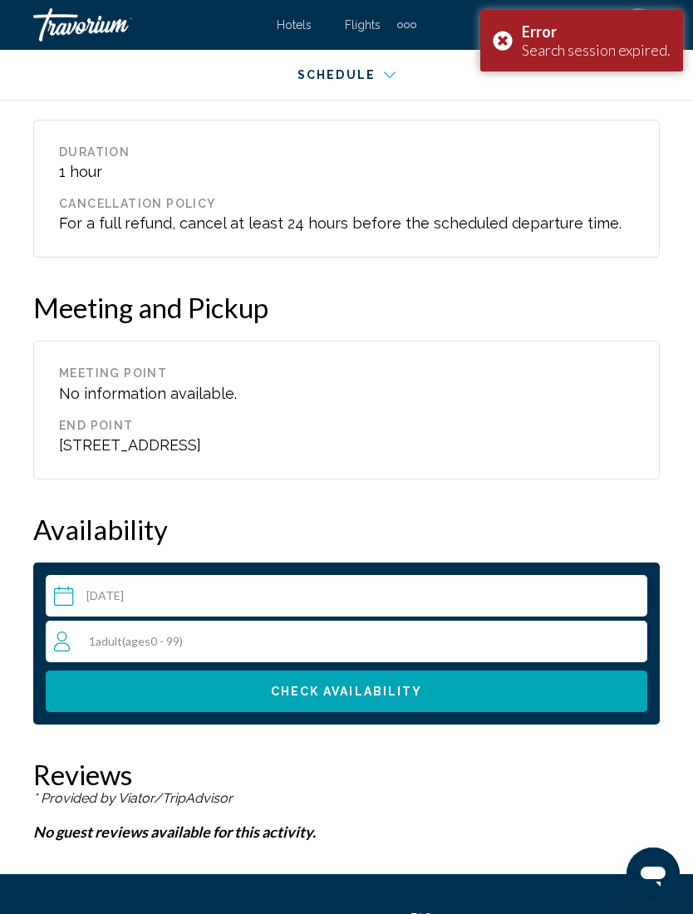
click at [96, 621] on div "1 Adult Adults ( ages [DEMOGRAPHIC_DATA])" at bounding box center [350, 642] width 593 height 42
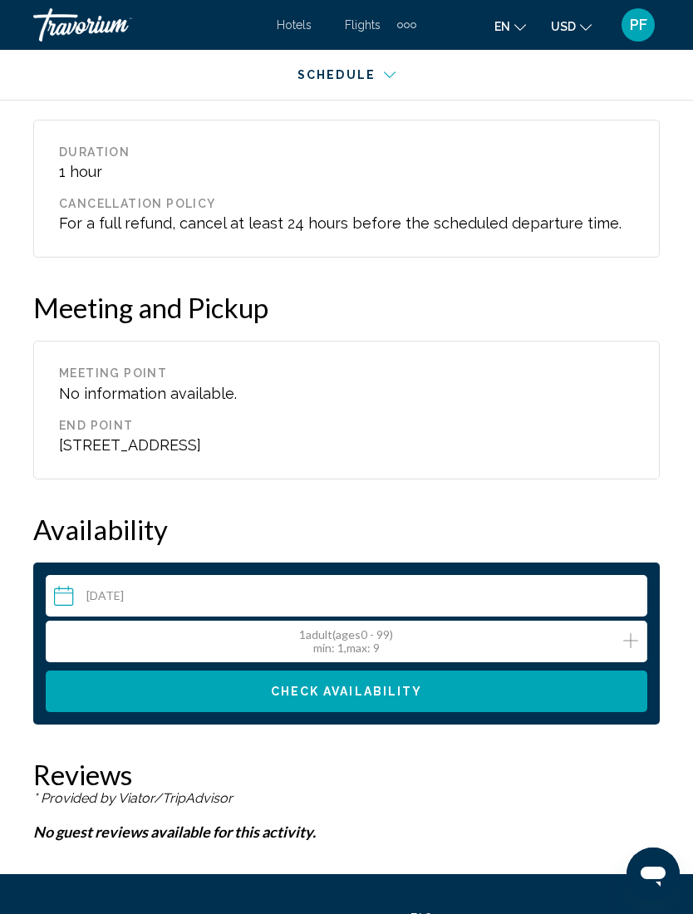
click at [327, 641] on span "min" at bounding box center [322, 648] width 18 height 14
click at [625, 630] on button "Increment adults" at bounding box center [630, 642] width 15 height 24
click at [235, 671] on button "Check Availability" at bounding box center [347, 692] width 602 height 42
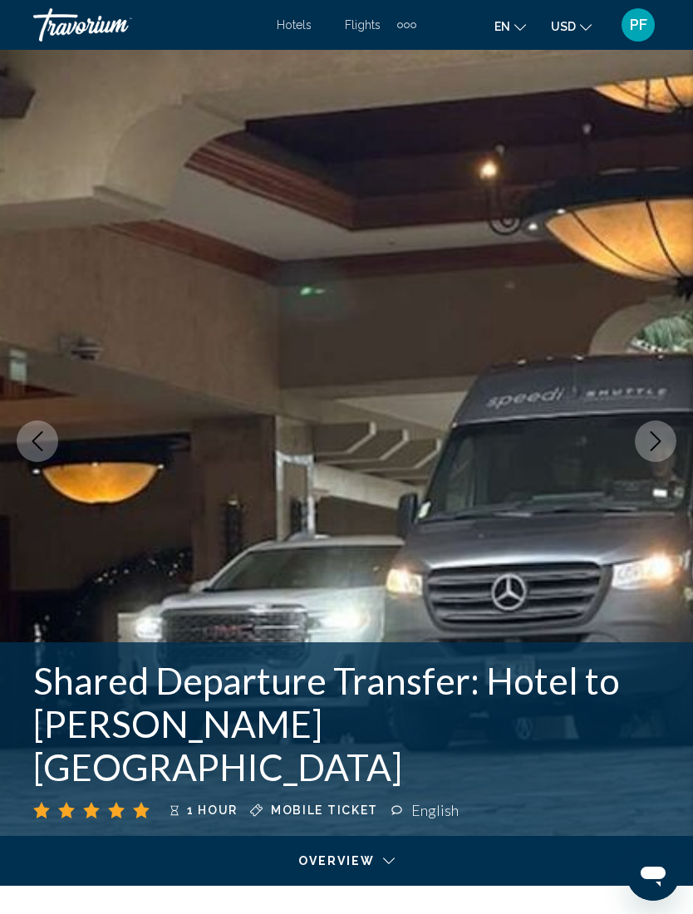
scroll to position [0, 0]
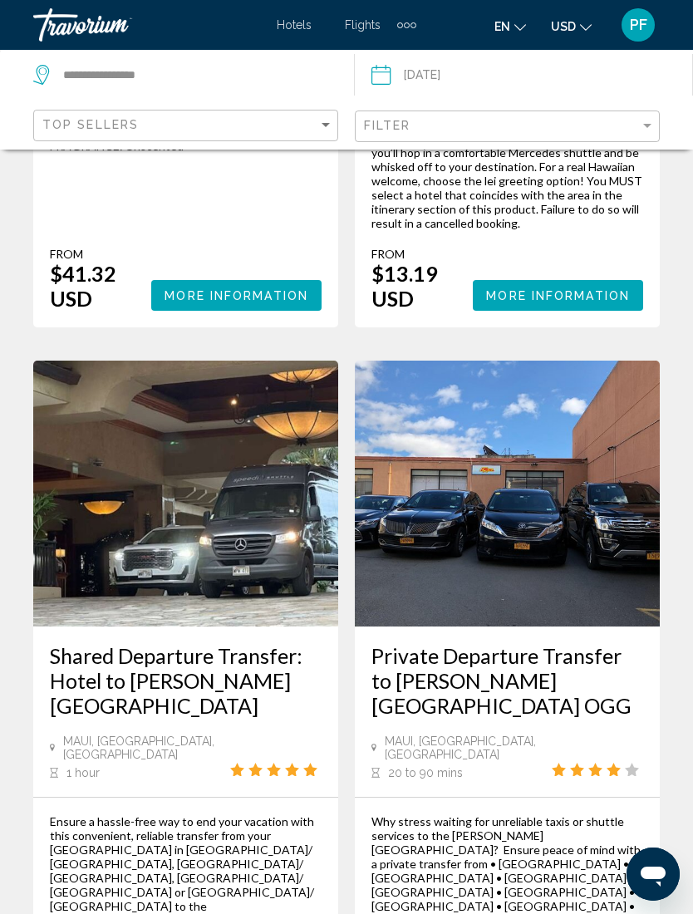
scroll to position [4001, 0]
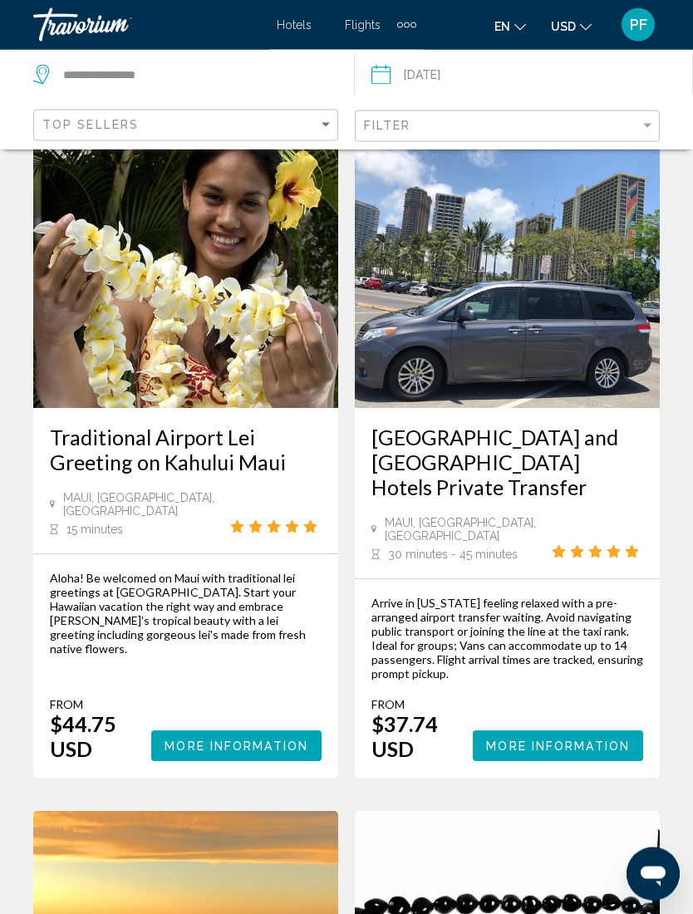
scroll to position [45, 0]
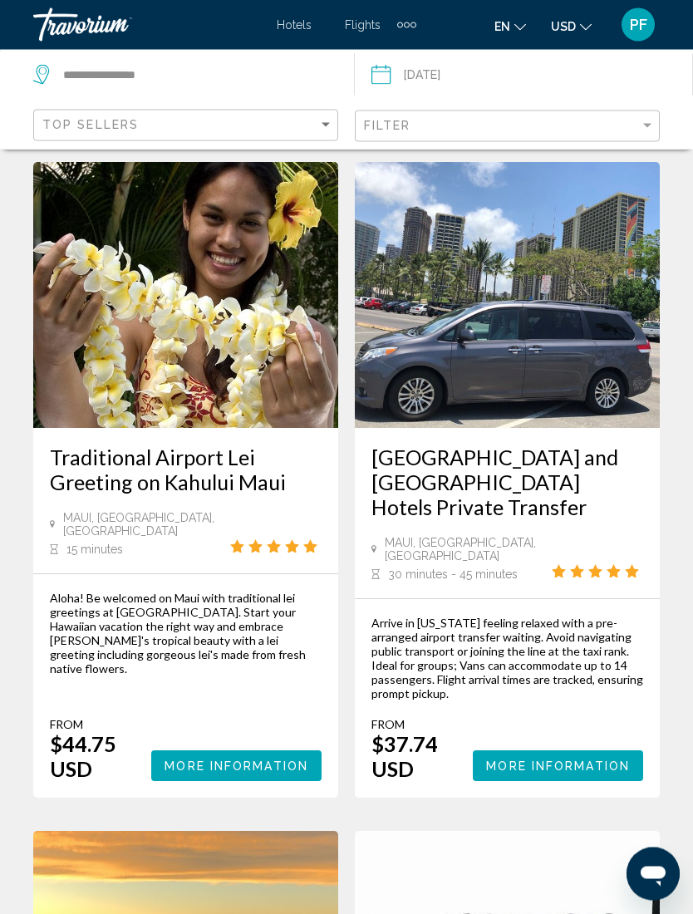
click at [526, 751] on button "More Information" at bounding box center [558, 766] width 170 height 31
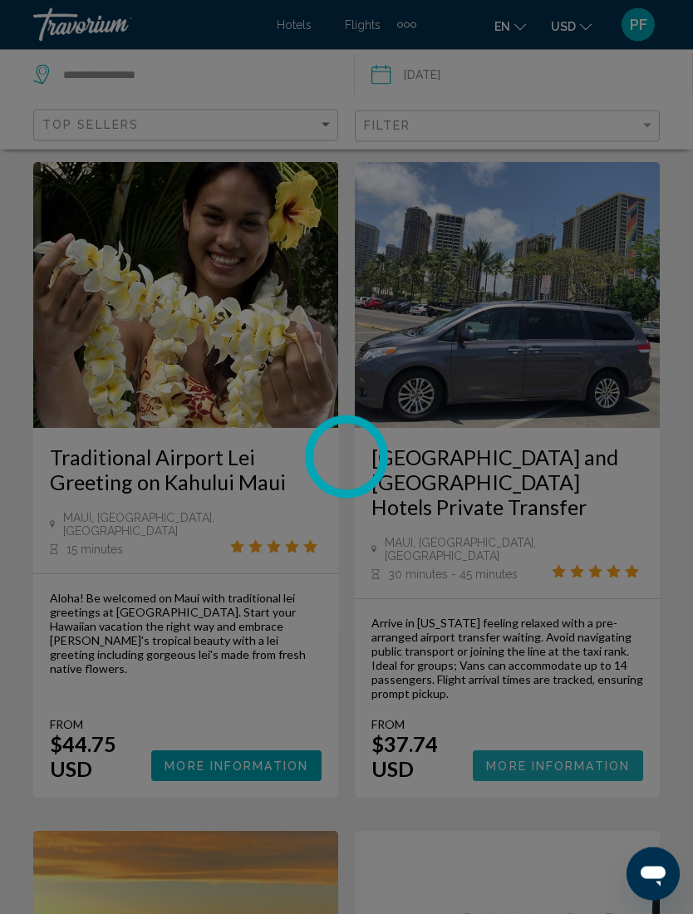
scroll to position [46, 0]
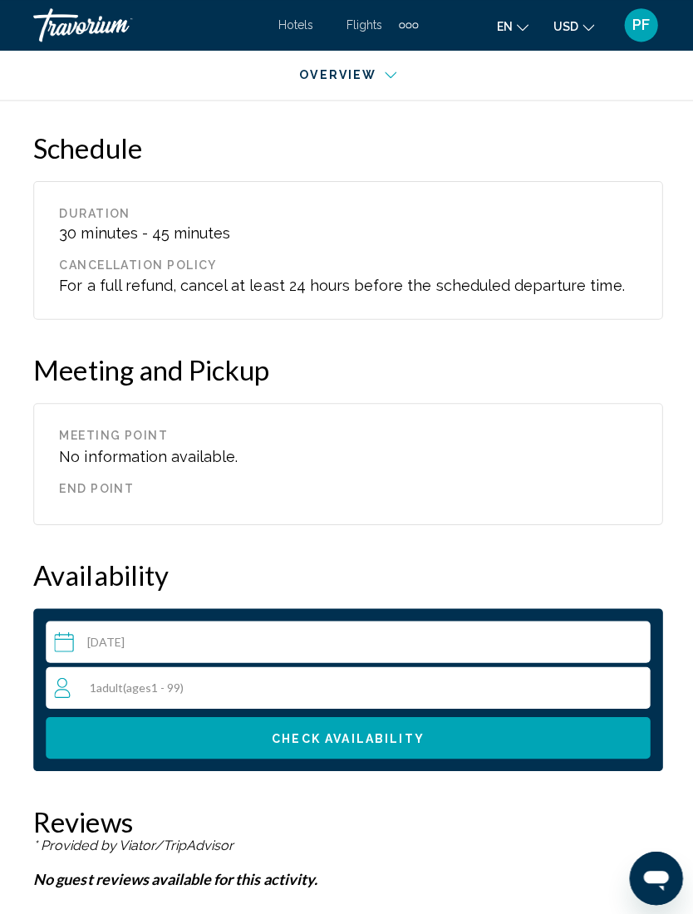
scroll to position [2218, 0]
click at [153, 676] on div "1 Adult Adults ( ages [DEMOGRAPHIC_DATA])" at bounding box center [350, 685] width 593 height 20
click at [625, 680] on icon "Increment adults" at bounding box center [630, 684] width 15 height 20
click at [342, 739] on span "Check Availability" at bounding box center [347, 735] width 152 height 13
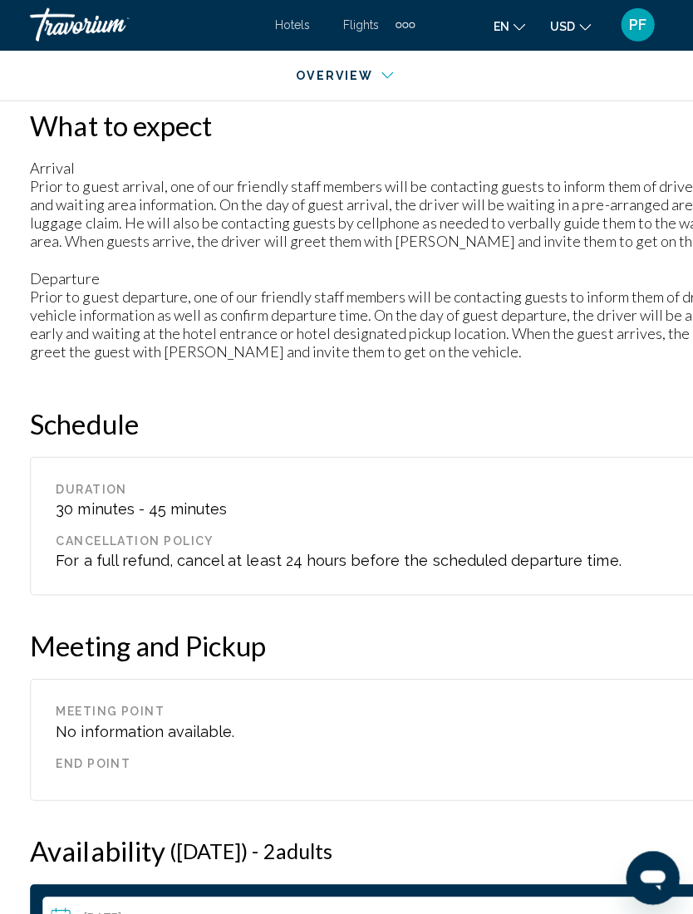
scroll to position [1932, 0]
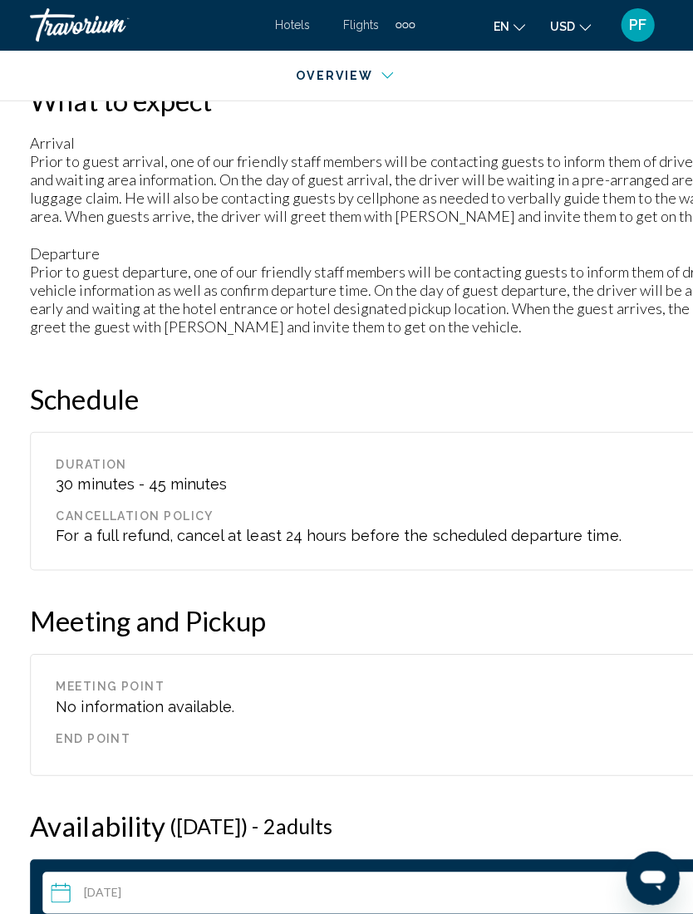
click at [573, 542] on div "Cancellation Policy For a full refund, cancel at least 24 hours before the sche…" at bounding box center [396, 524] width 690 height 35
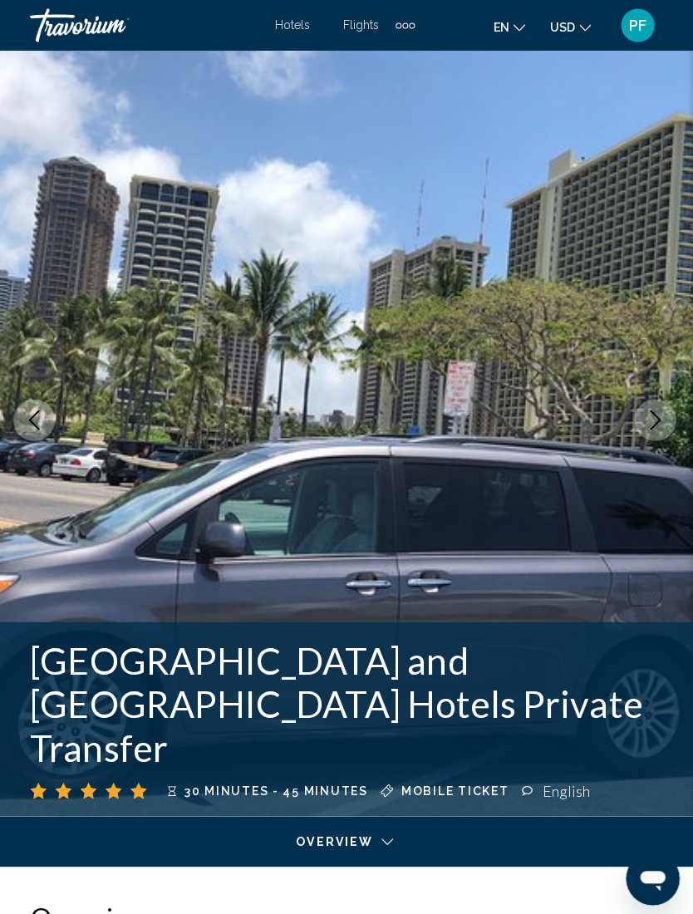
scroll to position [0, 0]
